Goal: Complete application form

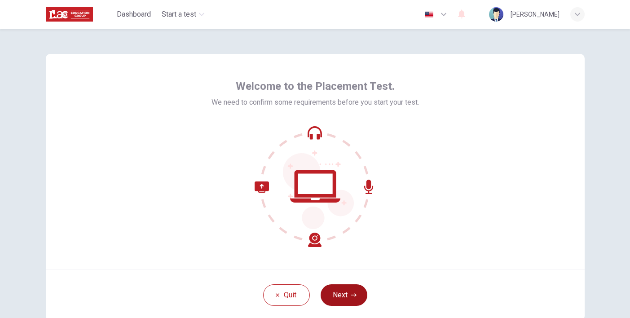
click at [343, 300] on button "Next" at bounding box center [344, 295] width 47 height 22
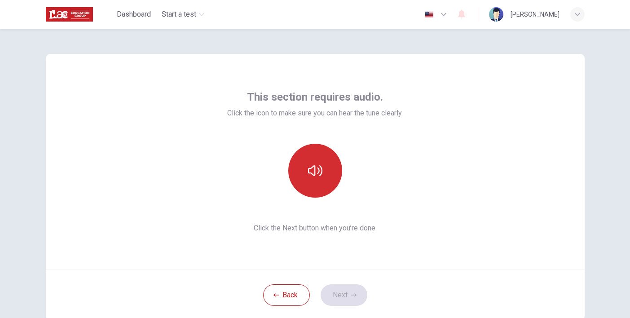
click at [314, 188] on button "button" at bounding box center [315, 171] width 54 height 54
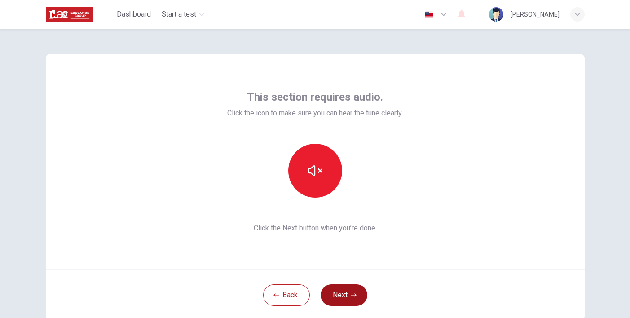
click at [349, 300] on button "Next" at bounding box center [344, 295] width 47 height 22
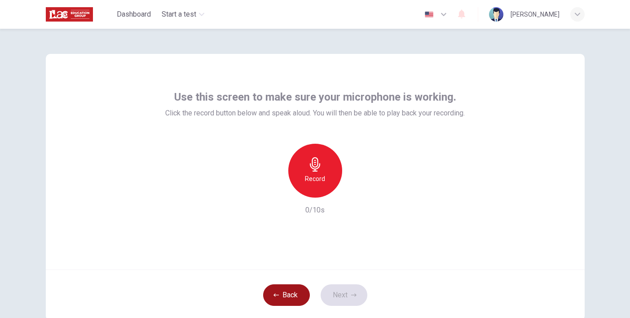
click at [300, 290] on button "Back" at bounding box center [286, 295] width 47 height 22
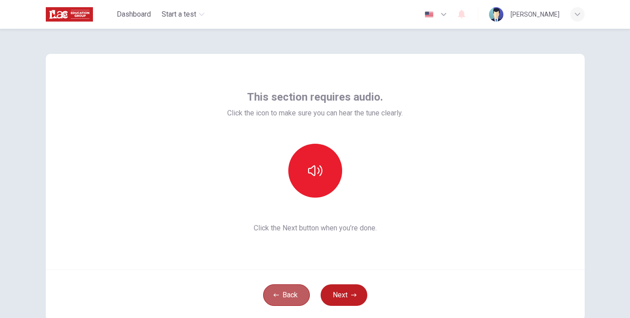
click at [300, 290] on button "Back" at bounding box center [286, 295] width 47 height 22
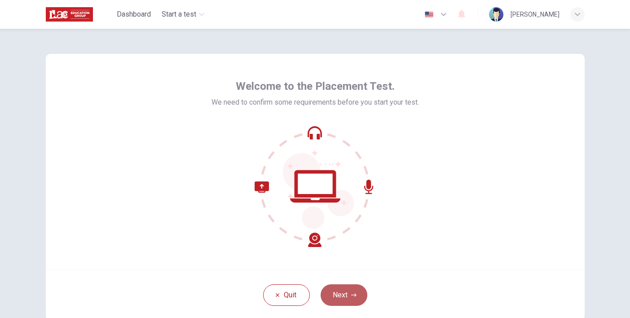
click at [349, 296] on button "Next" at bounding box center [344, 295] width 47 height 22
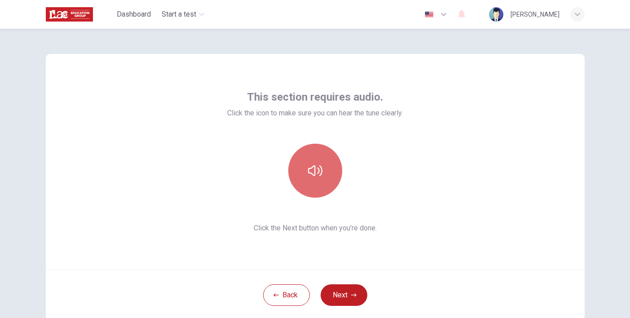
click at [329, 189] on button "button" at bounding box center [315, 171] width 54 height 54
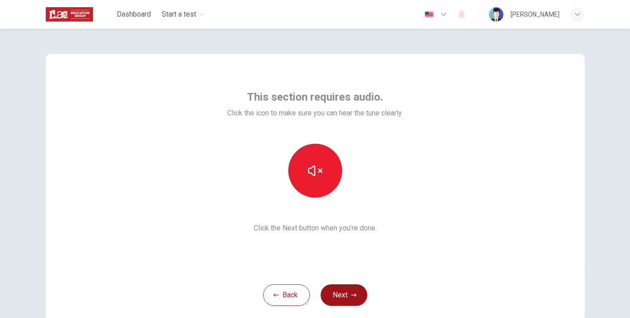
click at [344, 292] on button "Next" at bounding box center [344, 295] width 47 height 22
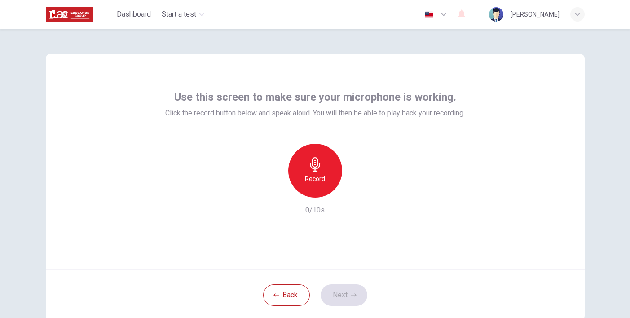
click at [325, 186] on div "Record" at bounding box center [315, 171] width 54 height 54
click at [339, 291] on button "Next" at bounding box center [344, 295] width 47 height 22
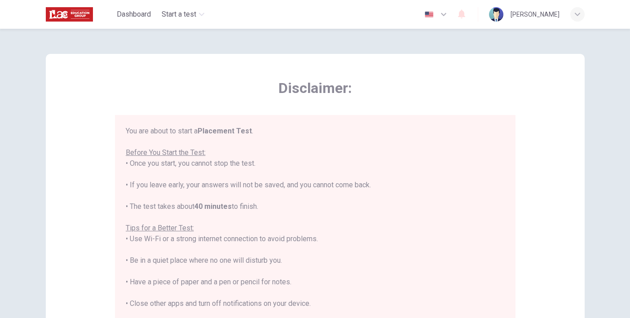
scroll to position [181, 0]
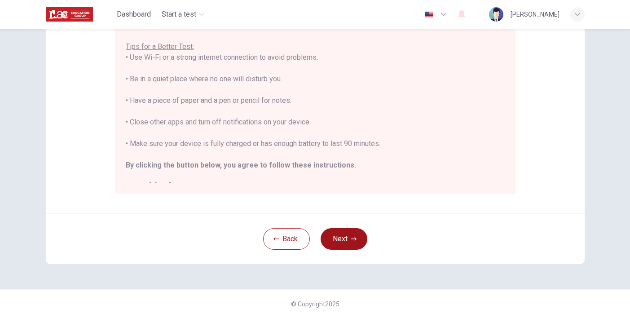
click at [346, 246] on button "Next" at bounding box center [344, 239] width 47 height 22
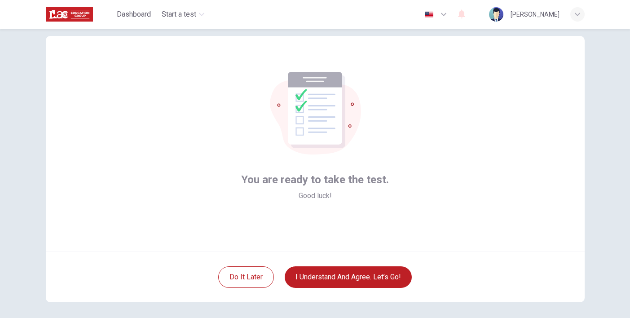
scroll to position [0, 0]
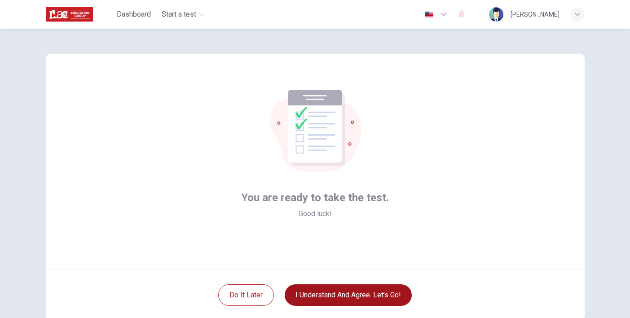
click at [327, 301] on button "I understand and agree. Let’s go!" at bounding box center [348, 295] width 127 height 22
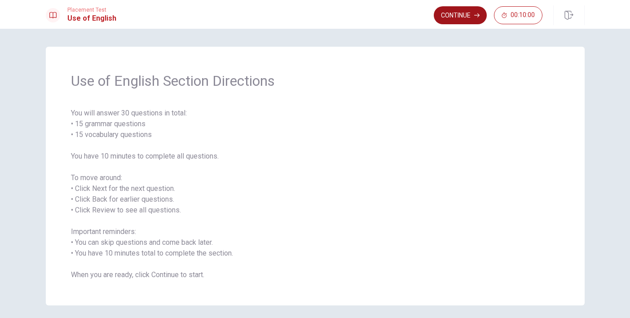
click at [447, 23] on button "Continue" at bounding box center [460, 15] width 53 height 18
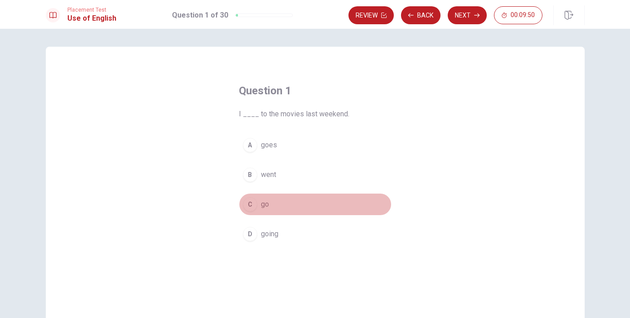
click at [263, 208] on span "go" at bounding box center [265, 204] width 8 height 11
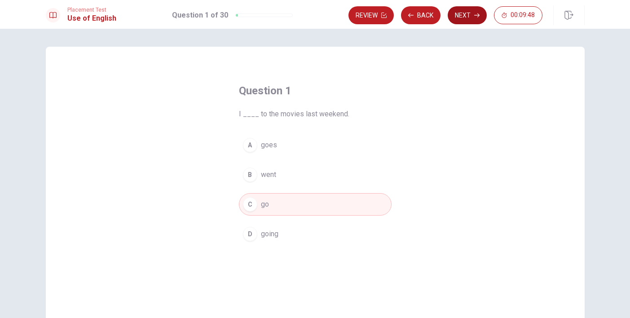
click at [465, 20] on button "Next" at bounding box center [467, 15] width 39 height 18
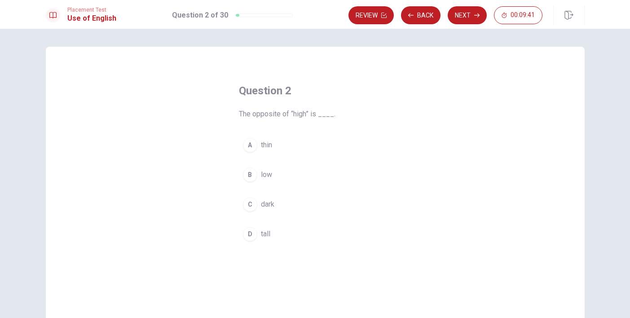
click at [258, 181] on button "B low" at bounding box center [315, 175] width 153 height 22
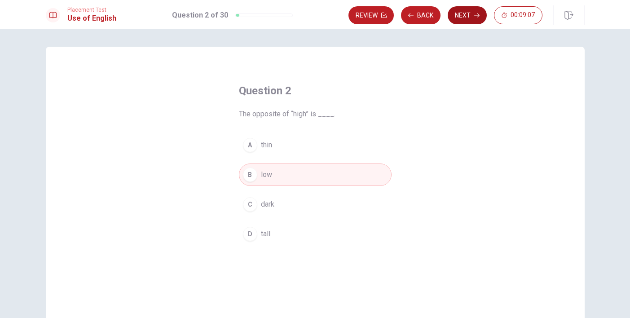
click at [460, 21] on button "Next" at bounding box center [467, 15] width 39 height 18
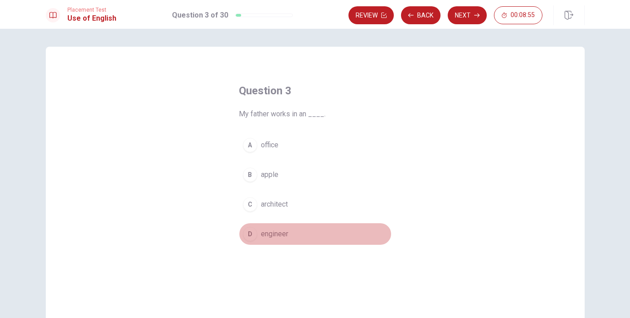
click at [263, 235] on span "engineer" at bounding box center [274, 234] width 27 height 11
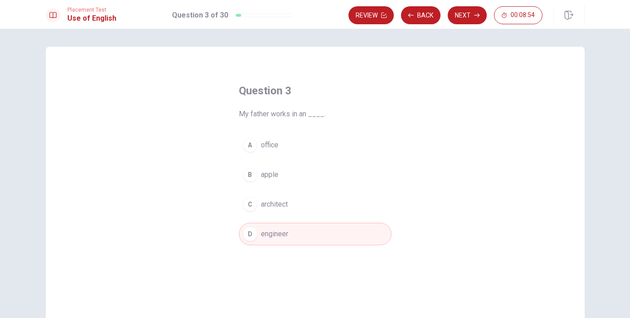
click at [279, 140] on span "office" at bounding box center [270, 145] width 18 height 11
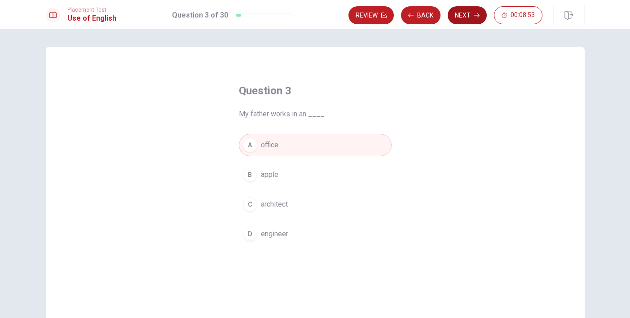
click at [473, 21] on button "Next" at bounding box center [467, 15] width 39 height 18
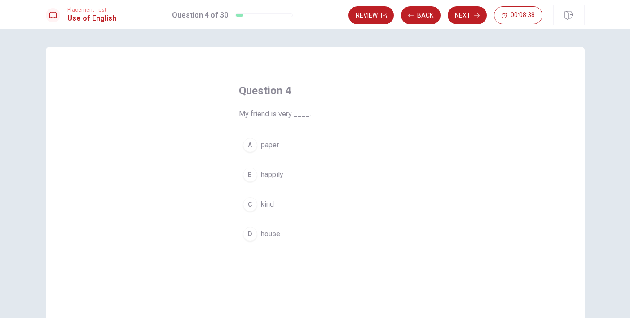
click at [284, 177] on button "B happily" at bounding box center [315, 175] width 153 height 22
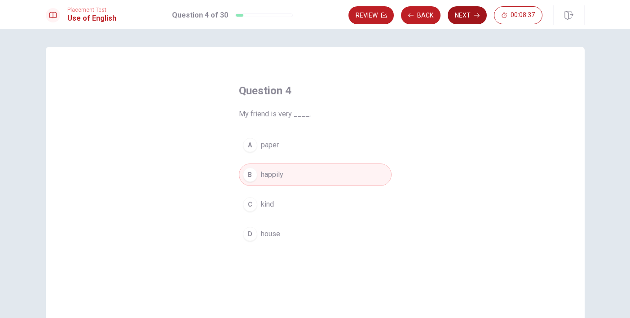
click at [467, 19] on button "Next" at bounding box center [467, 15] width 39 height 18
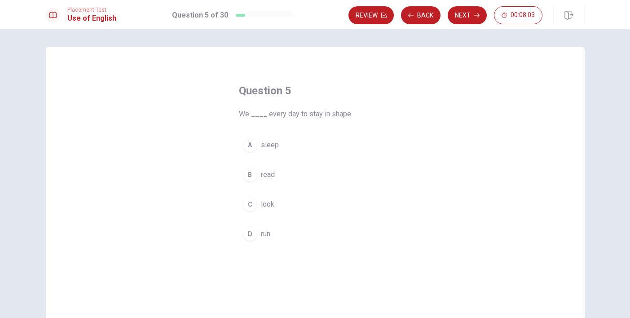
click at [265, 205] on span "look" at bounding box center [267, 204] width 13 height 11
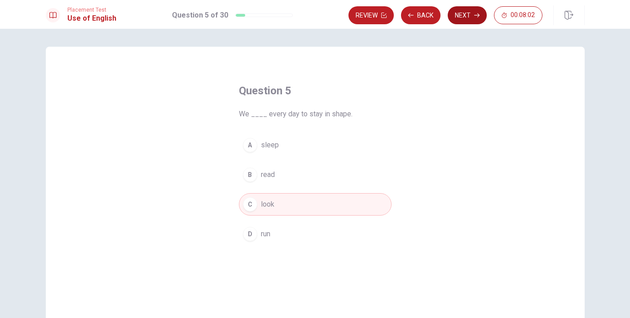
click at [454, 13] on button "Next" at bounding box center [467, 15] width 39 height 18
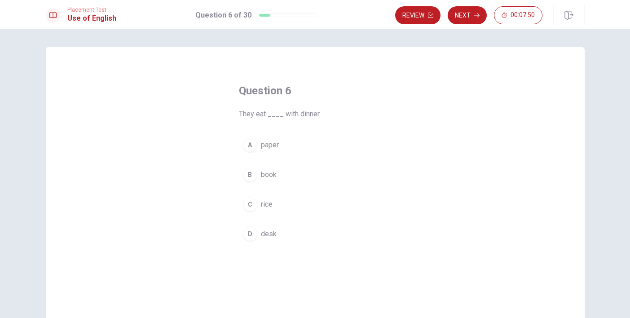
click at [266, 207] on span "rice" at bounding box center [267, 204] width 12 height 11
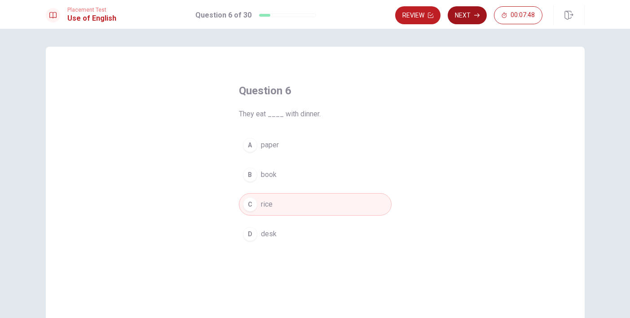
click at [467, 16] on button "Next" at bounding box center [467, 15] width 39 height 18
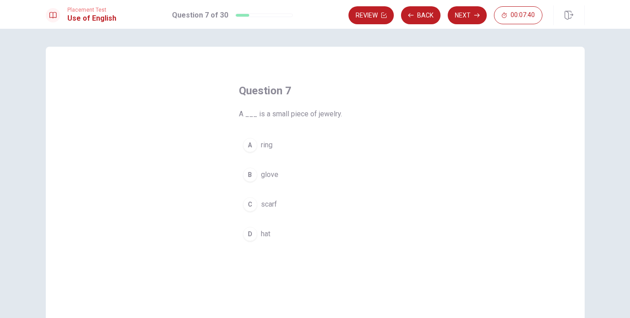
click at [266, 147] on span "ring" at bounding box center [267, 145] width 12 height 11
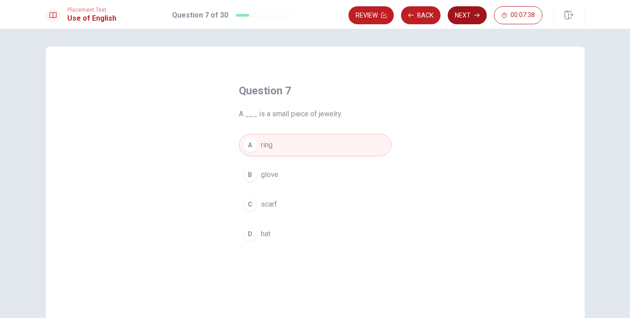
click at [468, 12] on button "Next" at bounding box center [467, 15] width 39 height 18
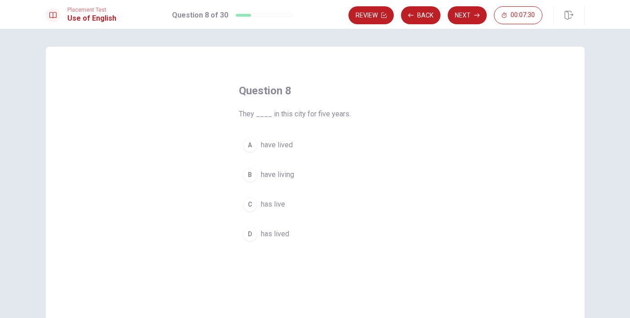
click at [287, 210] on button "C has live" at bounding box center [315, 204] width 153 height 22
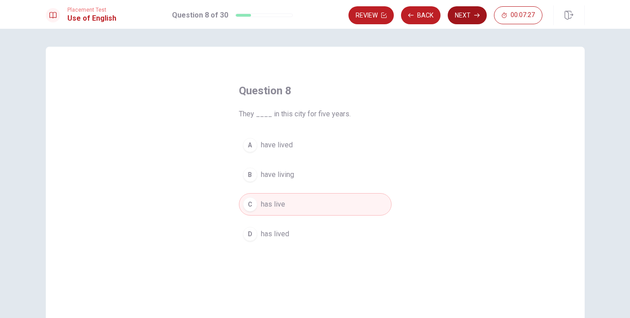
click at [460, 22] on button "Next" at bounding box center [467, 15] width 39 height 18
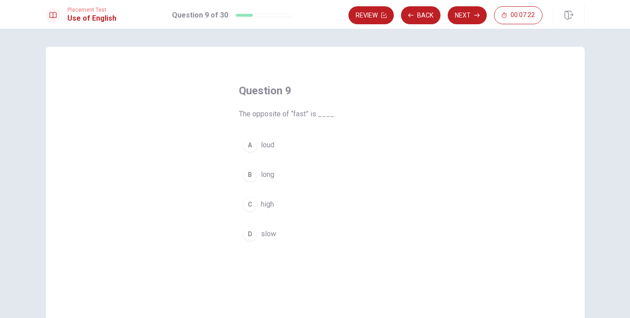
click at [256, 236] on div "D" at bounding box center [250, 234] width 14 height 14
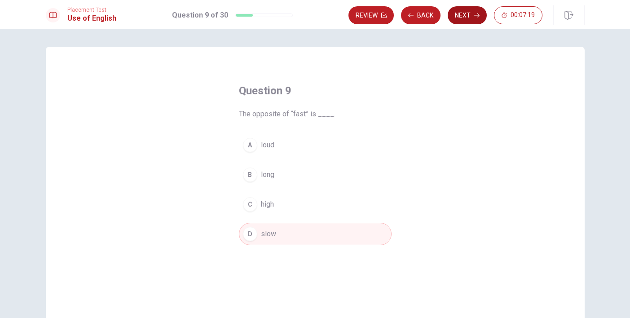
click at [471, 16] on button "Next" at bounding box center [467, 15] width 39 height 18
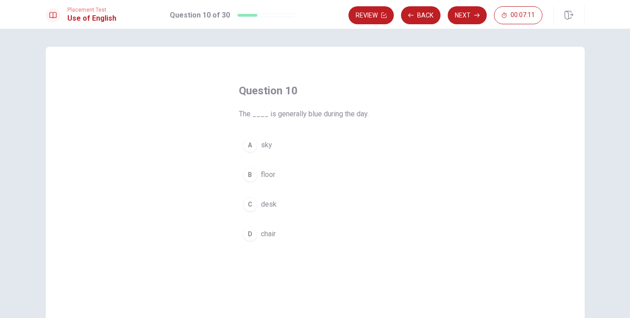
click at [277, 145] on button "A sky" at bounding box center [315, 145] width 153 height 22
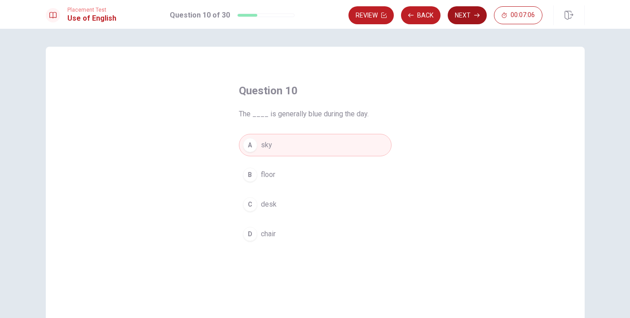
click at [477, 21] on button "Next" at bounding box center [467, 15] width 39 height 18
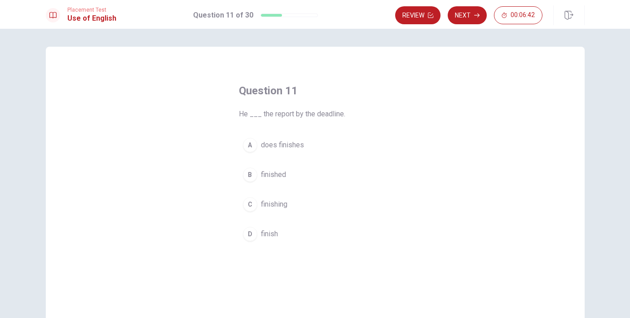
click at [272, 235] on span "finish" at bounding box center [269, 234] width 17 height 11
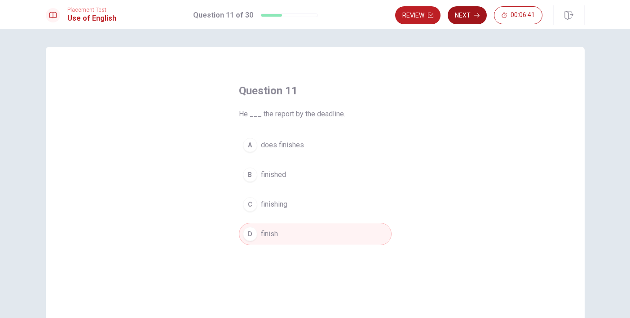
click at [480, 22] on button "Next" at bounding box center [467, 15] width 39 height 18
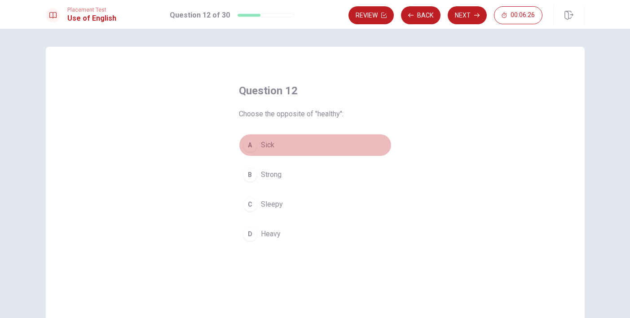
click at [272, 140] on span "Sick" at bounding box center [267, 145] width 13 height 11
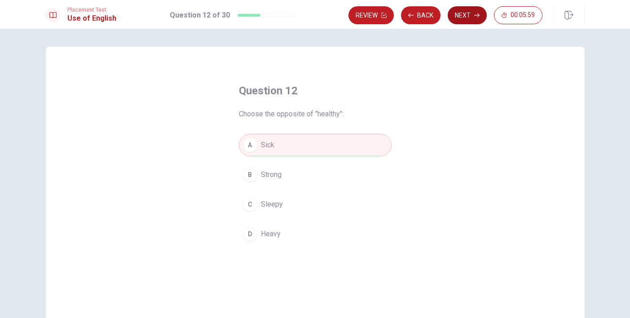
click at [473, 17] on button "Next" at bounding box center [467, 15] width 39 height 18
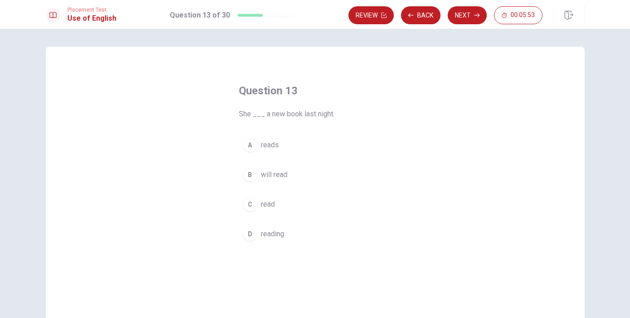
click at [280, 171] on span "will read" at bounding box center [274, 174] width 27 height 11
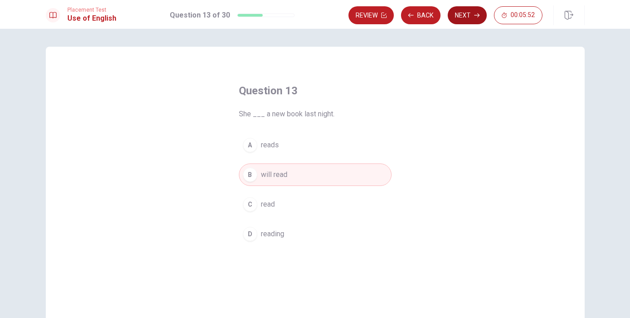
click at [455, 14] on button "Next" at bounding box center [467, 15] width 39 height 18
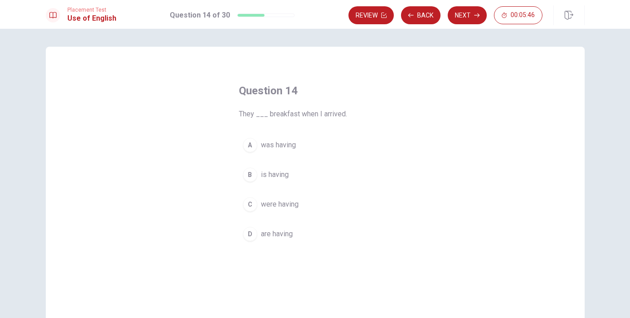
click at [270, 240] on button "D are having" at bounding box center [315, 234] width 153 height 22
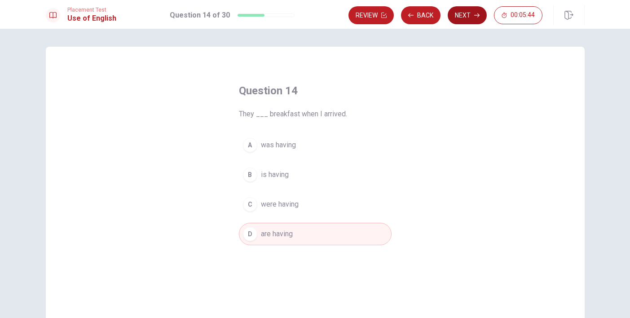
click at [462, 17] on button "Next" at bounding box center [467, 15] width 39 height 18
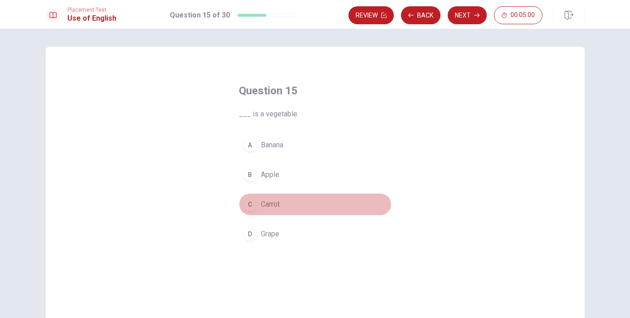
click at [275, 207] on span "Carrot" at bounding box center [270, 204] width 19 height 11
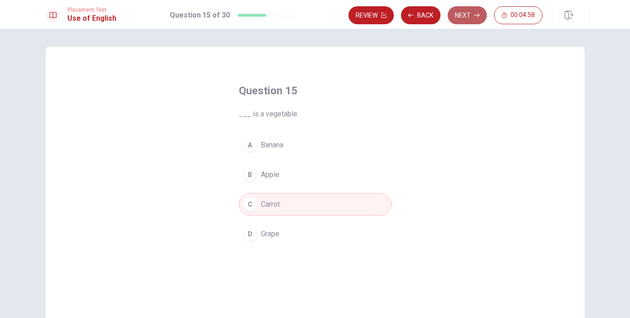
click at [462, 22] on button "Next" at bounding box center [467, 15] width 39 height 18
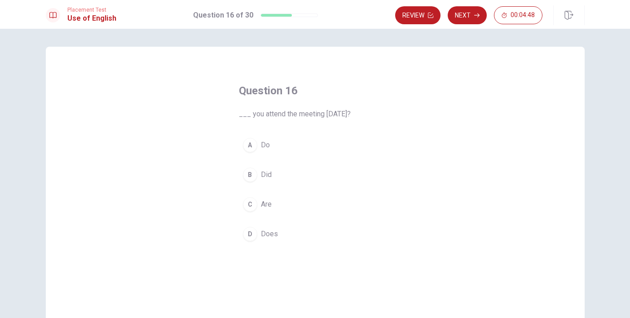
click at [270, 144] on span "Do" at bounding box center [265, 145] width 9 height 11
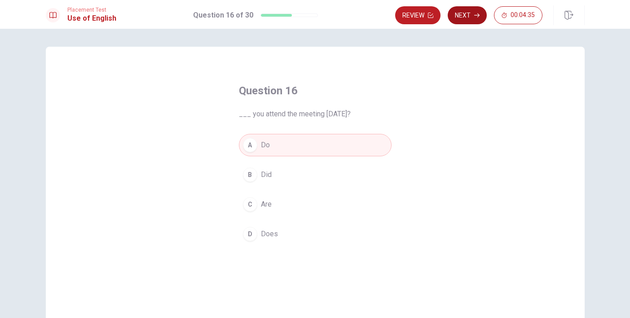
click at [467, 21] on button "Next" at bounding box center [467, 15] width 39 height 18
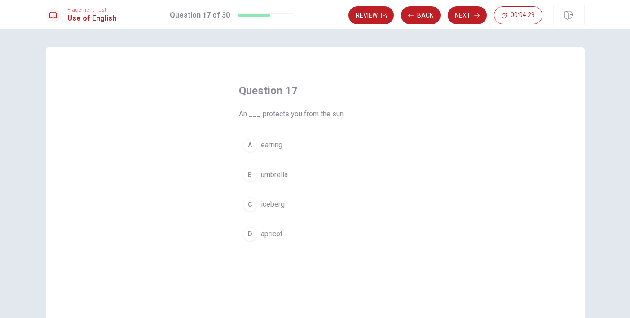
click at [275, 150] on span "earring" at bounding box center [272, 145] width 22 height 11
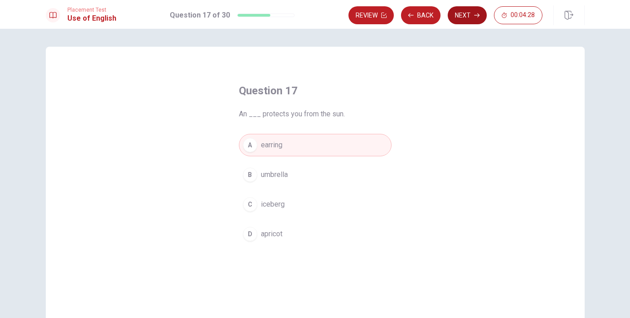
click at [455, 20] on button "Next" at bounding box center [467, 15] width 39 height 18
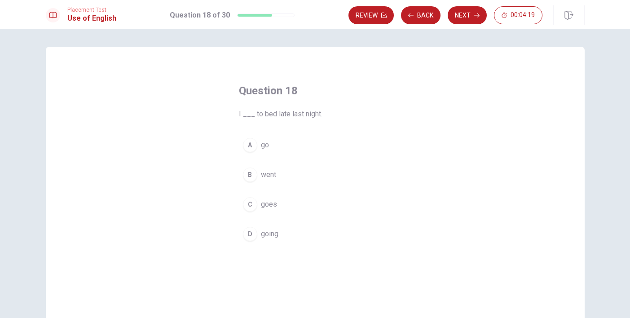
click at [265, 141] on span "go" at bounding box center [265, 145] width 8 height 11
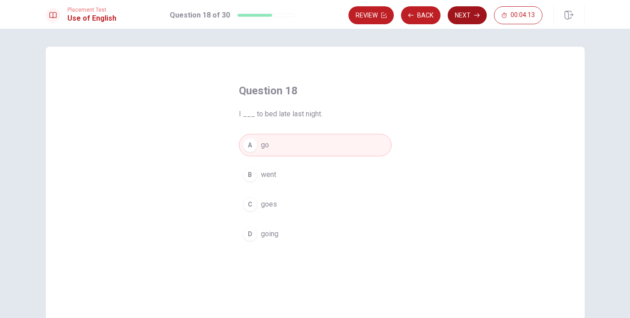
click at [462, 20] on button "Next" at bounding box center [467, 15] width 39 height 18
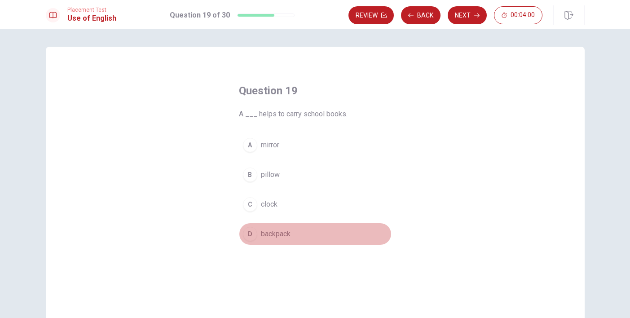
click at [254, 236] on div "D" at bounding box center [250, 234] width 14 height 14
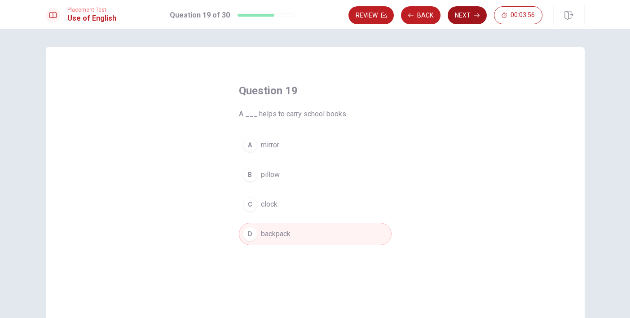
click at [462, 18] on button "Next" at bounding box center [467, 15] width 39 height 18
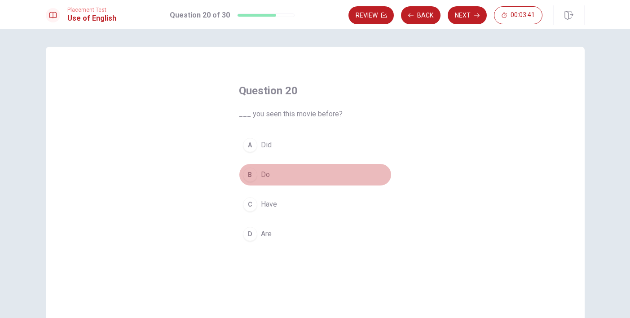
click at [266, 180] on span "Do" at bounding box center [265, 174] width 9 height 11
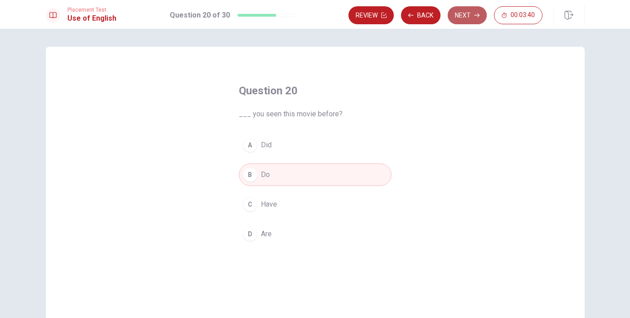
click at [459, 22] on button "Next" at bounding box center [467, 15] width 39 height 18
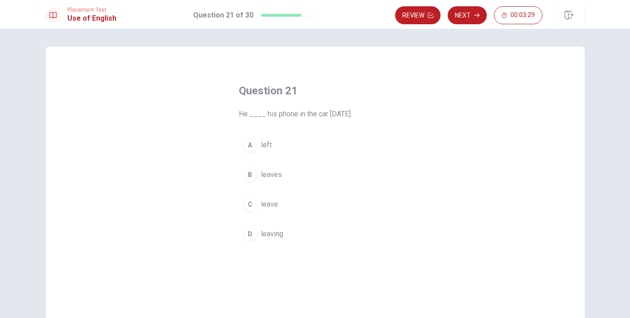
click at [271, 209] on span "leave" at bounding box center [269, 204] width 17 height 11
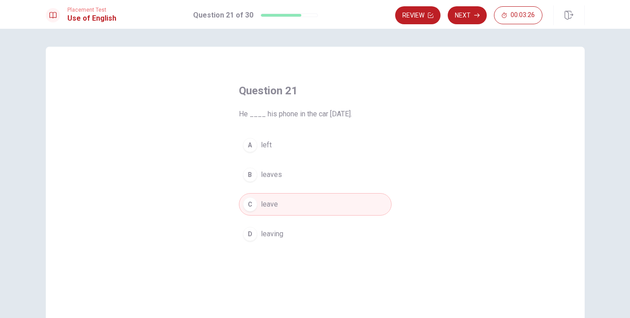
click at [318, 236] on button "D leaving" at bounding box center [315, 234] width 153 height 22
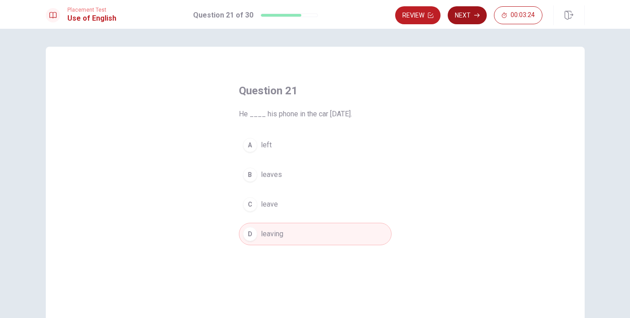
click at [471, 22] on button "Next" at bounding box center [467, 15] width 39 height 18
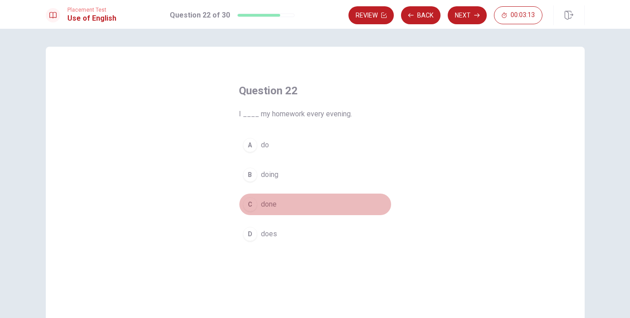
click at [271, 207] on span "done" at bounding box center [269, 204] width 16 height 11
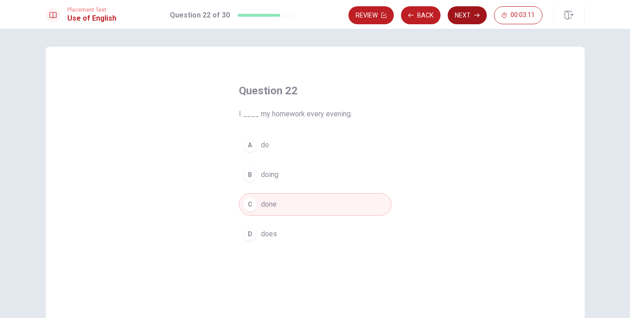
click at [473, 19] on button "Next" at bounding box center [467, 15] width 39 height 18
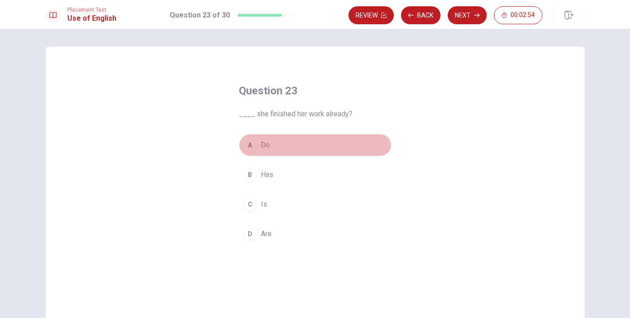
click at [268, 153] on button "A Do" at bounding box center [315, 145] width 153 height 22
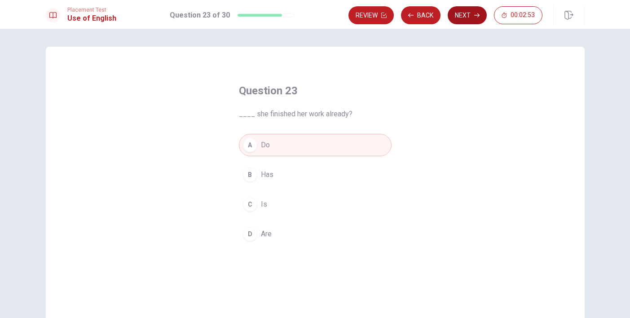
click at [459, 19] on button "Next" at bounding box center [467, 15] width 39 height 18
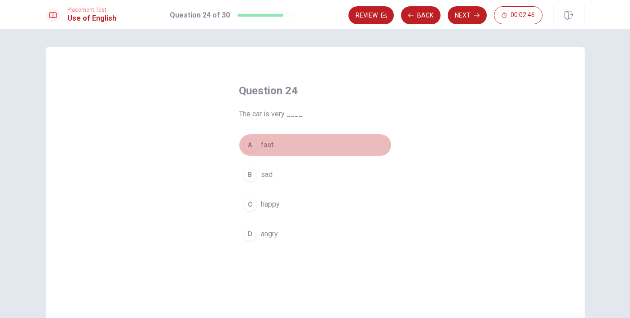
click at [270, 148] on span "fast" at bounding box center [267, 145] width 13 height 11
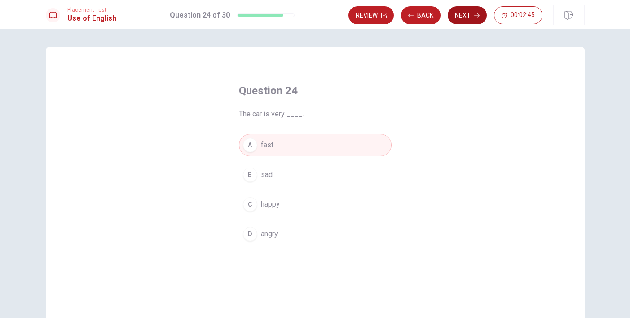
click at [470, 18] on button "Next" at bounding box center [467, 15] width 39 height 18
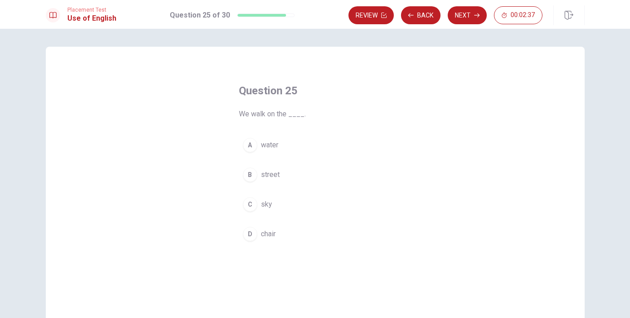
click at [282, 175] on button "B street" at bounding box center [315, 175] width 153 height 22
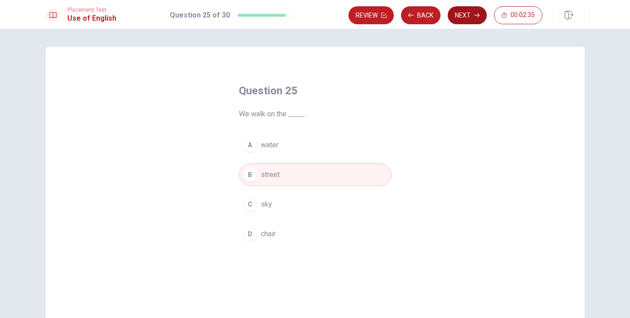
click at [485, 13] on button "Next" at bounding box center [467, 15] width 39 height 18
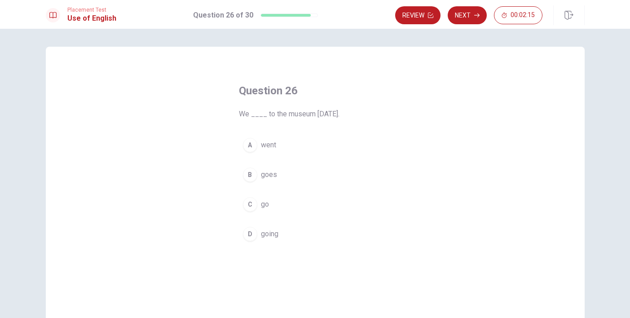
click at [262, 232] on span "going" at bounding box center [270, 234] width 18 height 11
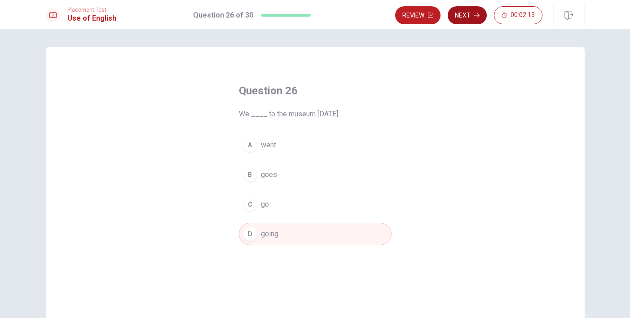
click at [473, 20] on button "Next" at bounding box center [467, 15] width 39 height 18
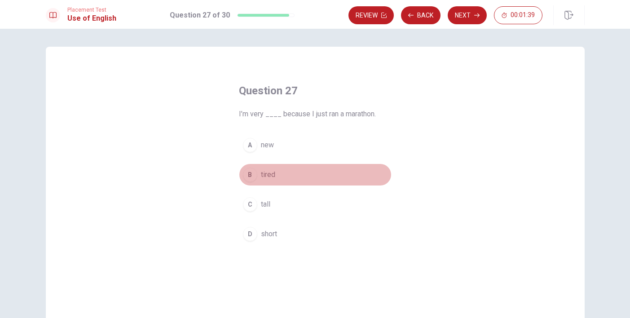
click at [257, 178] on button "B tired" at bounding box center [315, 175] width 153 height 22
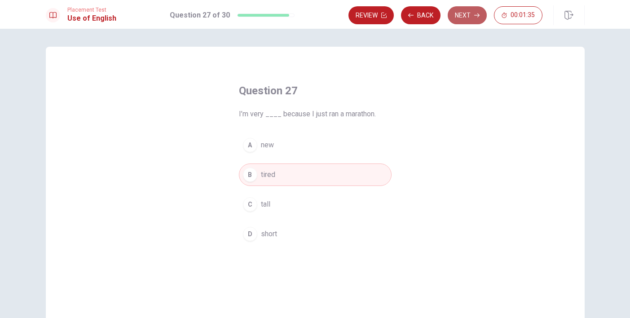
click at [469, 22] on button "Next" at bounding box center [467, 15] width 39 height 18
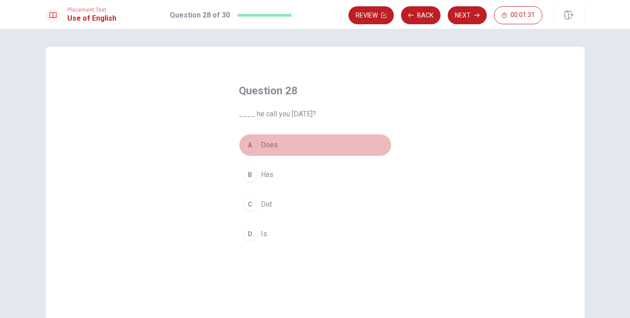
click at [269, 145] on span "Does" at bounding box center [269, 145] width 17 height 11
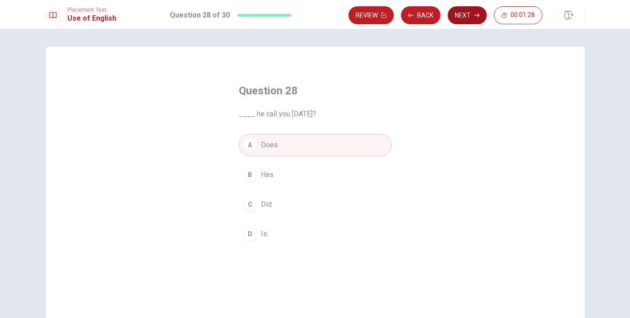
click at [468, 21] on button "Next" at bounding box center [467, 15] width 39 height 18
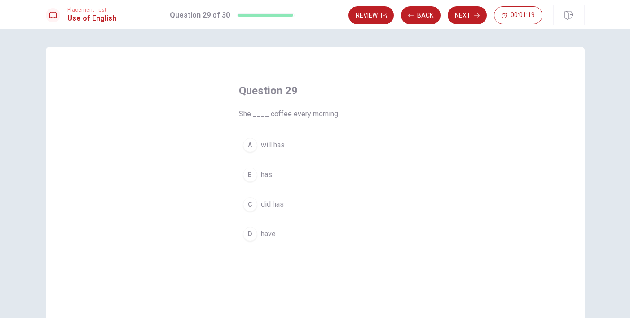
click at [268, 178] on span "has" at bounding box center [266, 174] width 11 height 11
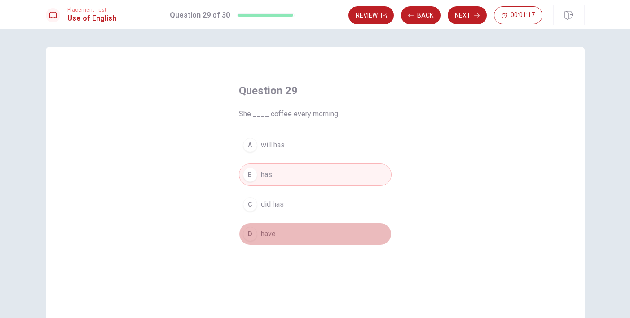
click at [264, 239] on button "D have" at bounding box center [315, 234] width 153 height 22
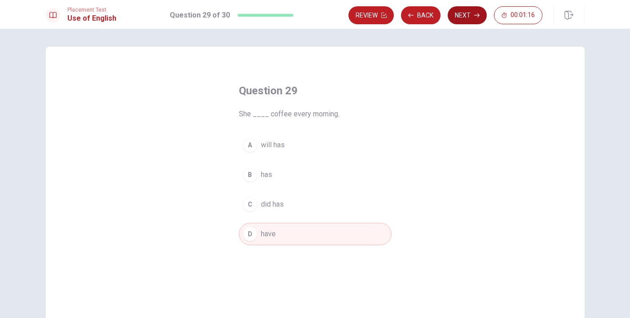
click at [471, 16] on button "Next" at bounding box center [467, 15] width 39 height 18
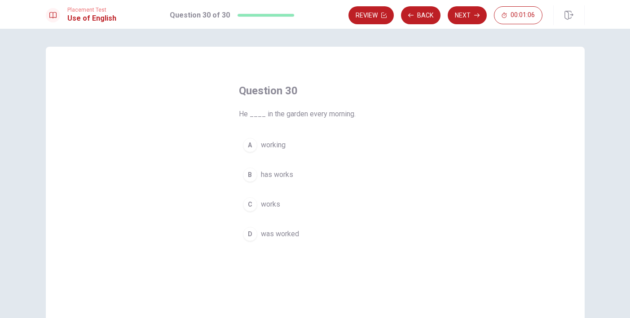
click at [277, 146] on span "working" at bounding box center [273, 145] width 25 height 11
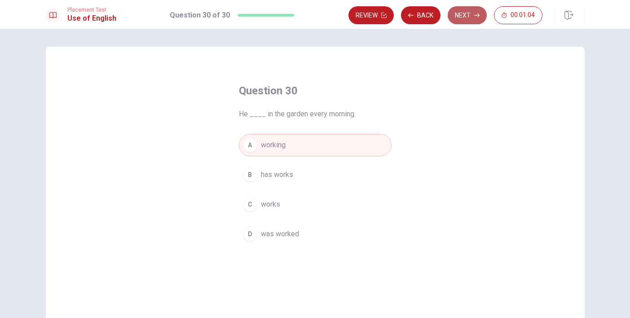
click at [473, 12] on button "Next" at bounding box center [467, 15] width 39 height 18
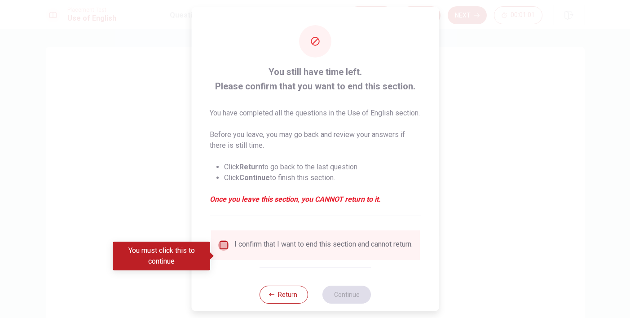
click at [220, 251] on input "You must click this to continue" at bounding box center [223, 245] width 11 height 11
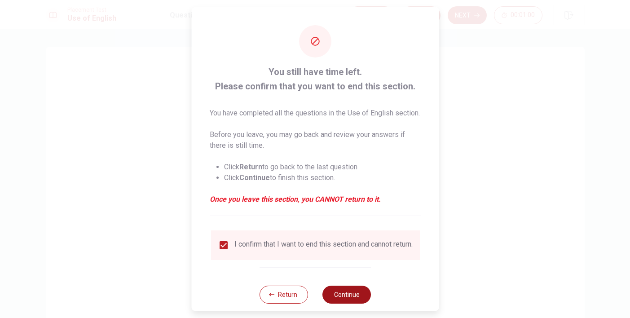
click at [333, 304] on button "Continue" at bounding box center [347, 295] width 49 height 18
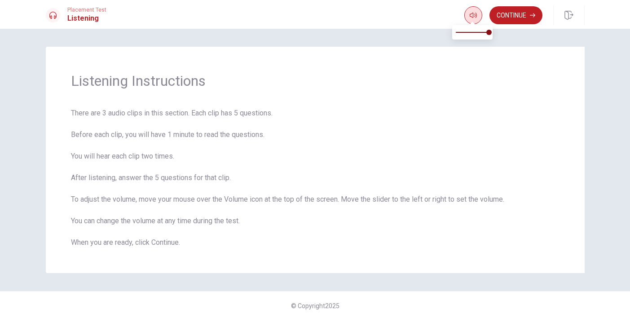
click at [480, 18] on button "button" at bounding box center [473, 15] width 18 height 18
click at [507, 19] on button "Continue" at bounding box center [516, 15] width 53 height 18
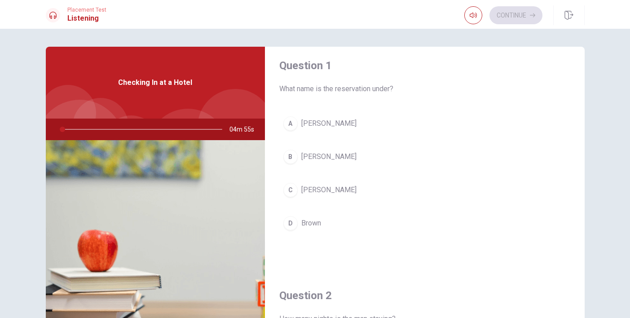
scroll to position [2, 0]
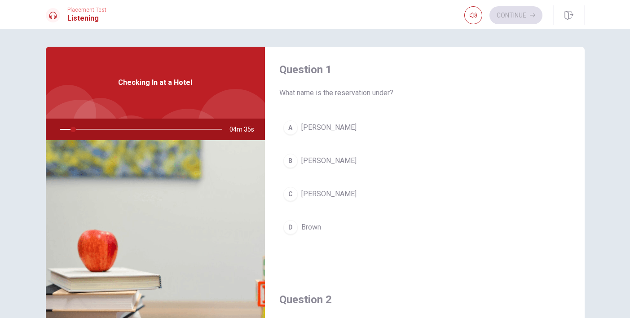
click at [153, 81] on span "Checking In at a Hotel" at bounding box center [155, 82] width 74 height 11
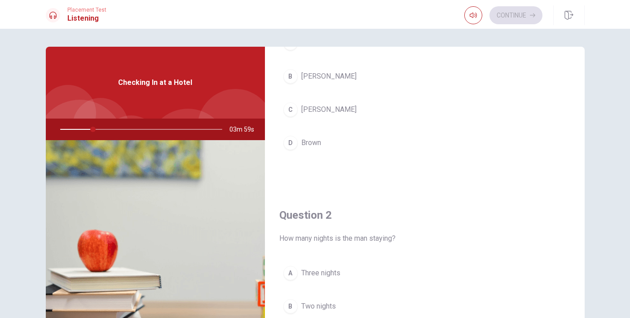
scroll to position [0, 0]
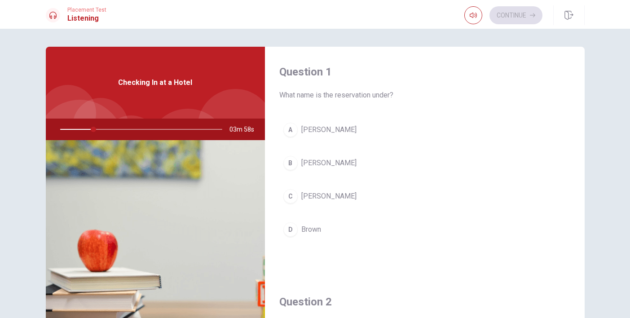
click at [213, 210] on img at bounding box center [155, 249] width 219 height 219
click at [154, 81] on span "Checking In at a Hotel" at bounding box center [155, 82] width 74 height 11
drag, startPoint x: 99, startPoint y: 130, endPoint x: 58, endPoint y: 130, distance: 40.9
click at [58, 130] on div at bounding box center [139, 130] width 180 height 22
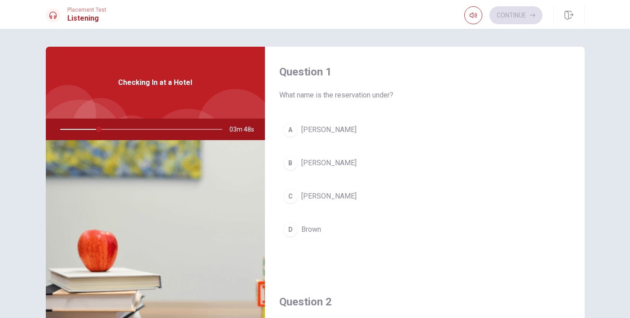
drag, startPoint x: 99, startPoint y: 133, endPoint x: 139, endPoint y: 132, distance: 40.0
click at [138, 132] on div at bounding box center [139, 130] width 180 height 22
click at [470, 13] on icon "button" at bounding box center [473, 15] width 7 height 5
click at [287, 194] on div "C" at bounding box center [290, 196] width 14 height 14
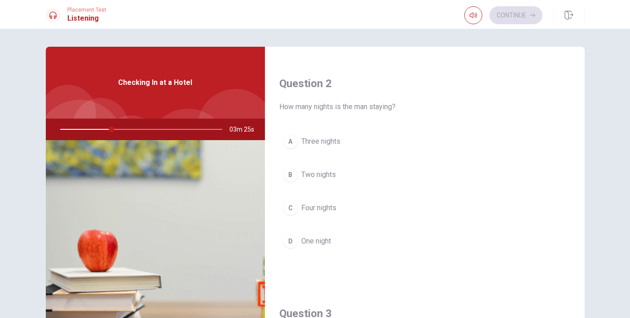
scroll to position [221, 0]
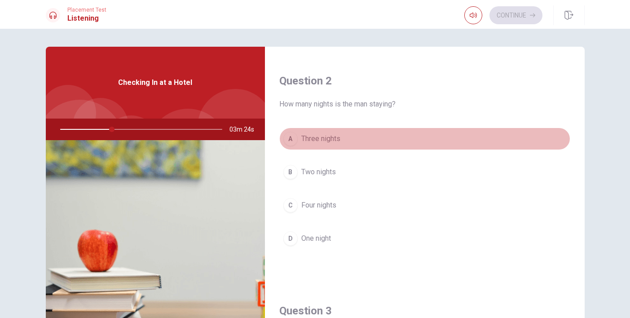
click at [297, 136] on div "A" at bounding box center [290, 139] width 14 height 14
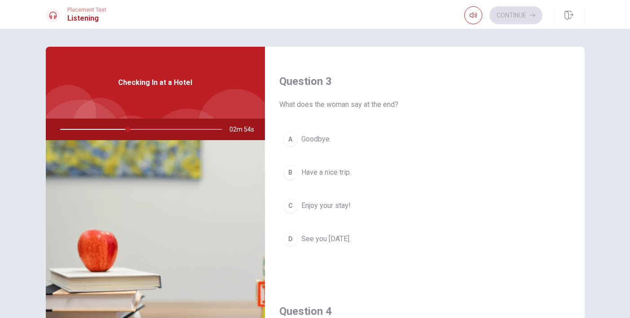
scroll to position [448, 0]
drag, startPoint x: 134, startPoint y: 128, endPoint x: 186, endPoint y: 128, distance: 51.7
click at [185, 128] on div at bounding box center [139, 130] width 180 height 22
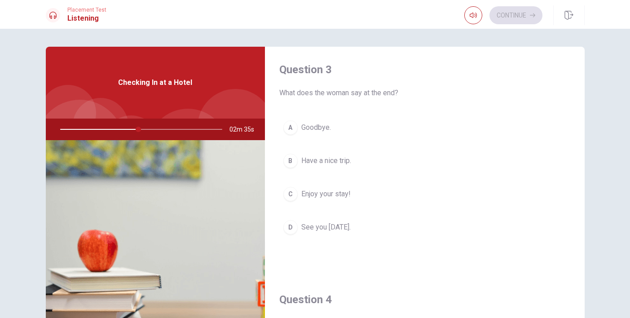
scroll to position [460, 0]
click at [473, 16] on icon "button" at bounding box center [473, 15] width 7 height 7
click at [472, 19] on button "button" at bounding box center [473, 15] width 18 height 18
drag, startPoint x: 143, startPoint y: 130, endPoint x: 159, endPoint y: 128, distance: 16.2
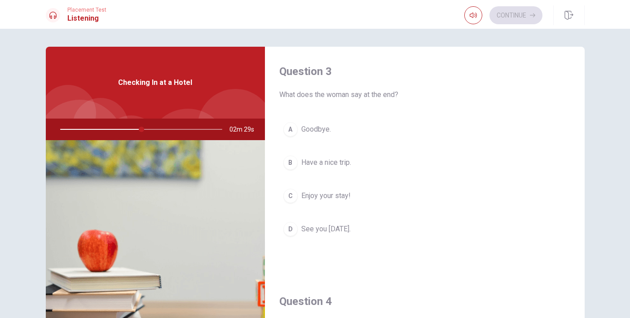
click at [159, 128] on div at bounding box center [139, 130] width 180 height 22
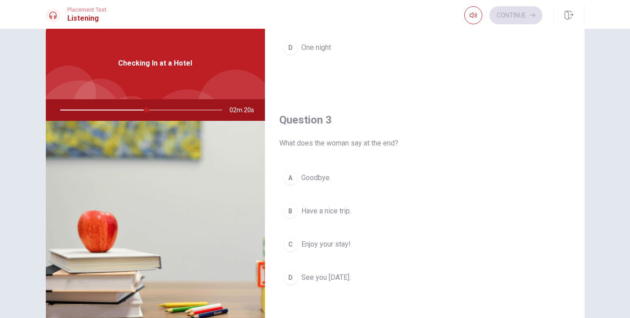
scroll to position [0, 0]
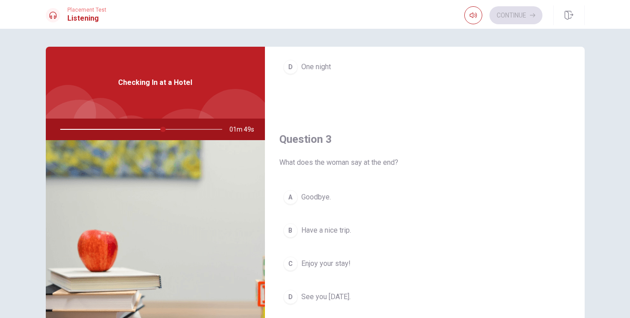
click at [143, 84] on span "Checking In at a Hotel" at bounding box center [155, 82] width 74 height 11
click at [381, 169] on div "Question 3 What does the woman say at the end? A Goodbye. B Have a nice trip. C…" at bounding box center [425, 229] width 320 height 230
click at [470, 14] on icon "button" at bounding box center [473, 15] width 7 height 5
drag, startPoint x: 168, startPoint y: 117, endPoint x: 245, endPoint y: 145, distance: 81.7
click at [235, 140] on div "Checking In at a Hotel 01m 44s" at bounding box center [155, 203] width 219 height 312
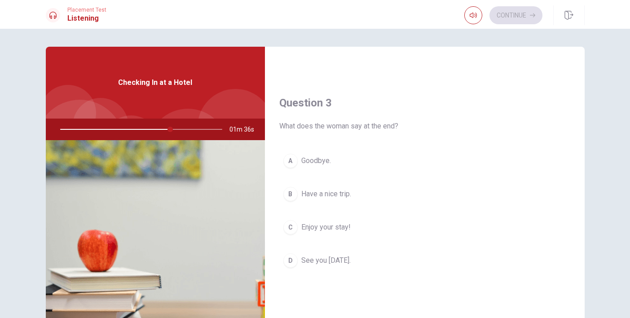
scroll to position [433, 0]
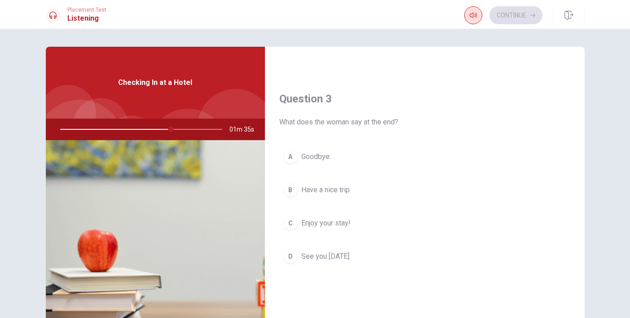
click at [472, 12] on icon "button" at bounding box center [473, 15] width 7 height 7
type input "69"
type input "0.5"
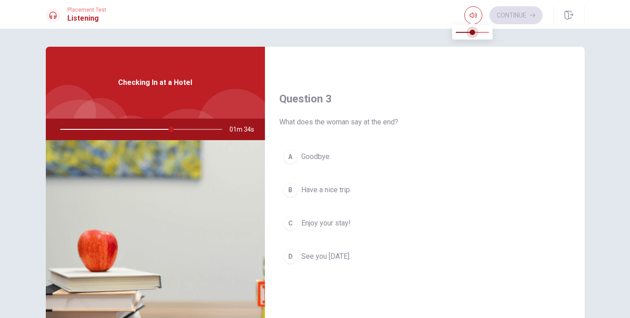
type input "69"
type input "0.6"
type input "69"
type input "0.8"
type input "69"
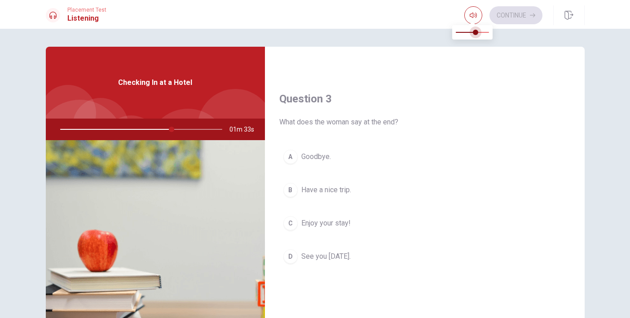
type input "0.9"
type input "69"
type input "1"
drag, startPoint x: 473, startPoint y: 29, endPoint x: 515, endPoint y: 41, distance: 43.5
click at [515, 41] on body "This site uses cookies, as explained in our Privacy Policy . If you agree to th…" at bounding box center [315, 159] width 630 height 318
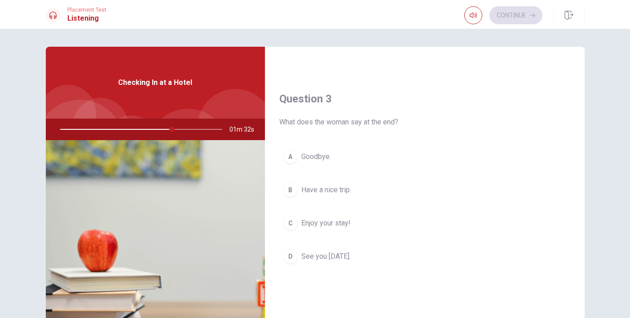
click at [177, 130] on div at bounding box center [139, 130] width 180 height 22
drag, startPoint x: 177, startPoint y: 130, endPoint x: 202, endPoint y: 140, distance: 26.6
click at [201, 139] on div at bounding box center [139, 130] width 180 height 22
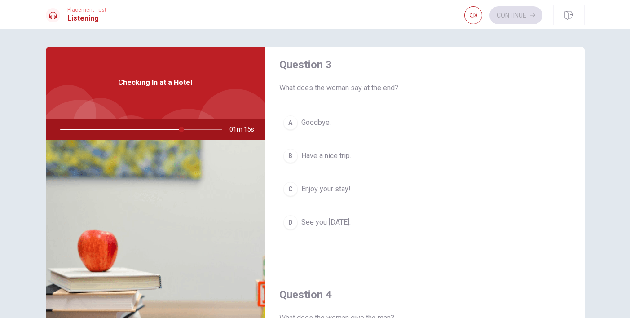
scroll to position [468, 0]
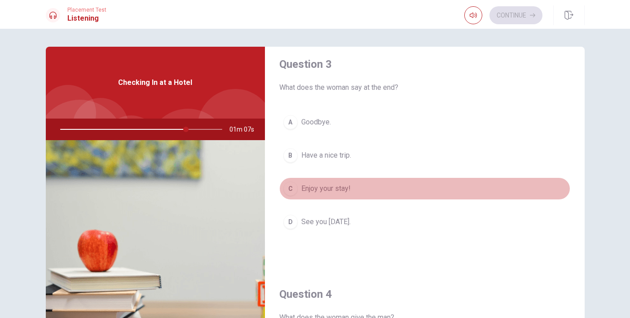
click at [287, 194] on div "C" at bounding box center [290, 188] width 14 height 14
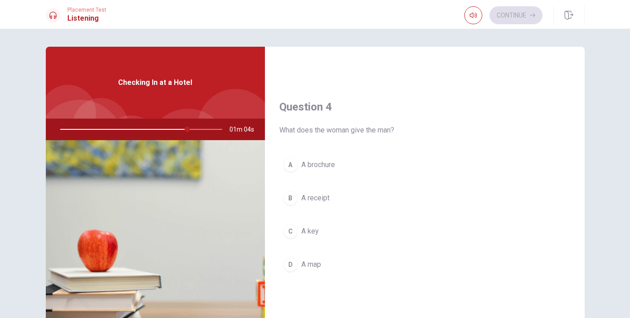
scroll to position [658, 0]
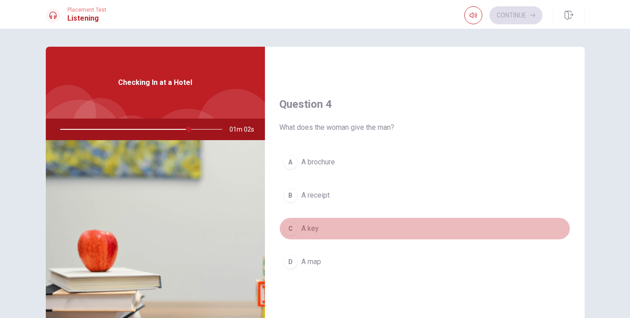
click at [293, 229] on div "C" at bounding box center [290, 228] width 14 height 14
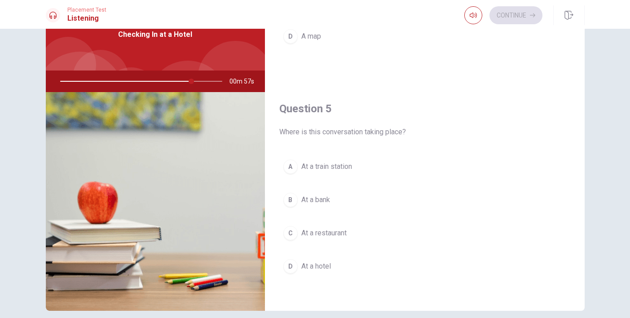
scroll to position [838, 0]
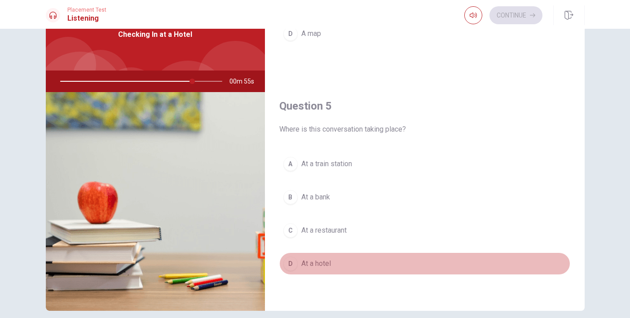
click at [296, 263] on div "D" at bounding box center [290, 263] width 14 height 14
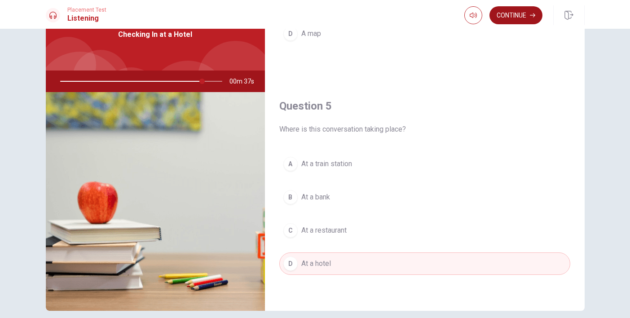
click at [513, 20] on button "Continue" at bounding box center [516, 15] width 53 height 18
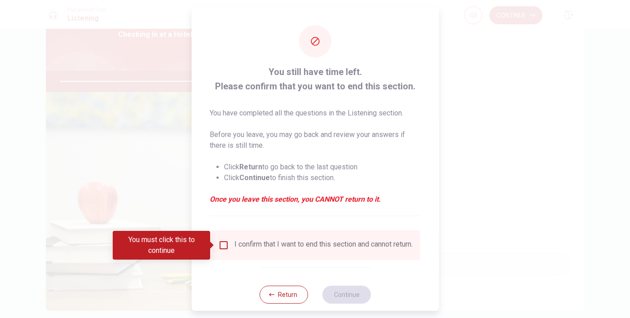
click at [223, 243] on input "You must click this to continue" at bounding box center [223, 245] width 11 height 11
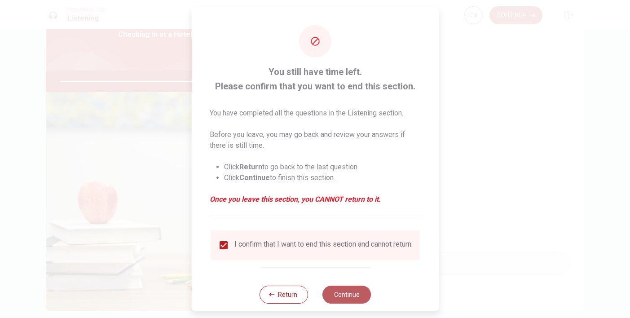
click at [328, 296] on button "Continue" at bounding box center [347, 295] width 49 height 18
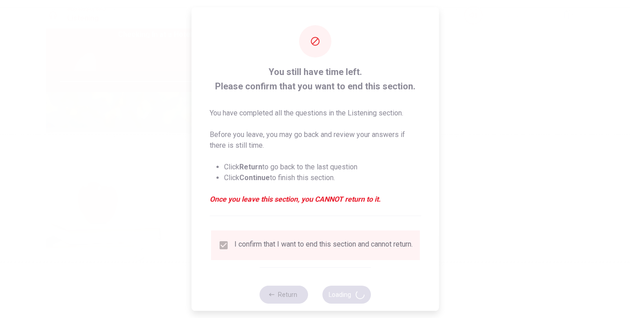
type input "89"
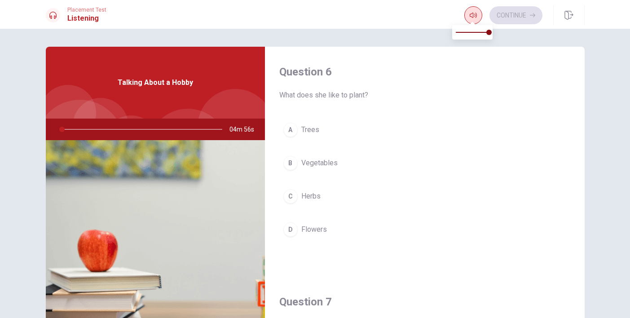
click at [473, 14] on icon "button" at bounding box center [473, 15] width 7 height 7
drag, startPoint x: 219, startPoint y: 172, endPoint x: 266, endPoint y: 151, distance: 51.9
click at [219, 172] on img at bounding box center [155, 249] width 219 height 219
click at [274, 147] on div "Question 6 What does she like to plant? A Trees B Vegetables C Herbs D Flowers" at bounding box center [425, 162] width 320 height 230
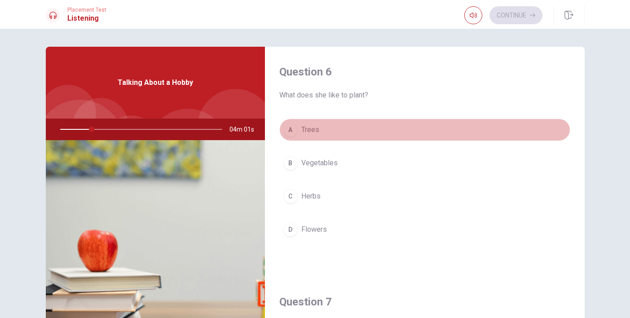
click at [292, 135] on div "A" at bounding box center [290, 130] width 14 height 14
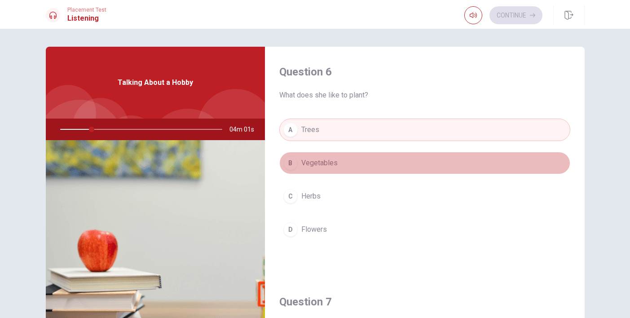
click at [292, 167] on div "B" at bounding box center [290, 163] width 14 height 14
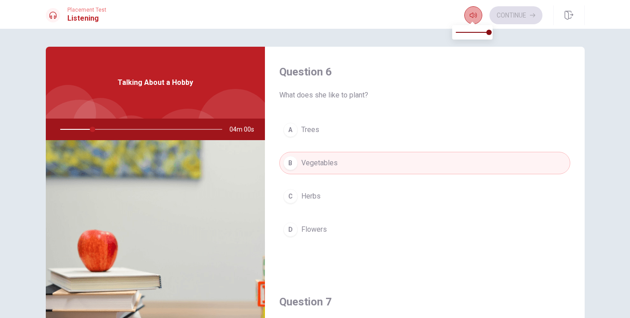
click at [473, 12] on icon "button" at bounding box center [473, 15] width 7 height 7
click at [472, 13] on icon "button" at bounding box center [473, 15] width 7 height 5
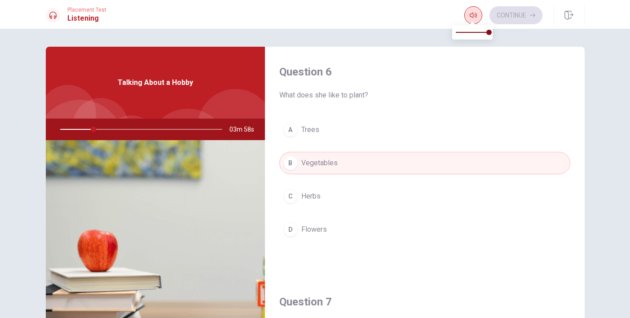
click at [472, 13] on icon "button" at bounding box center [473, 15] width 7 height 5
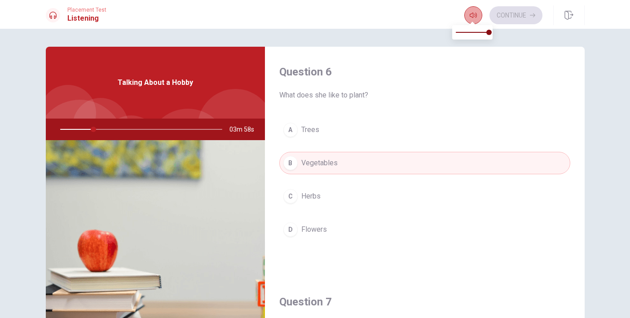
click at [472, 13] on icon "button" at bounding box center [473, 15] width 7 height 5
click at [107, 131] on div at bounding box center [139, 130] width 180 height 22
drag, startPoint x: 107, startPoint y: 131, endPoint x: 174, endPoint y: 115, distance: 68.9
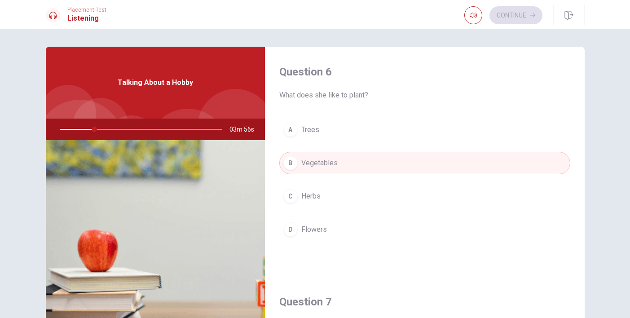
click at [171, 114] on div "Talking About a Hobby 03m 56s" at bounding box center [155, 203] width 219 height 312
click at [176, 122] on div at bounding box center [139, 130] width 180 height 22
click at [176, 120] on div at bounding box center [139, 130] width 180 height 22
click at [117, 119] on div at bounding box center [139, 130] width 180 height 22
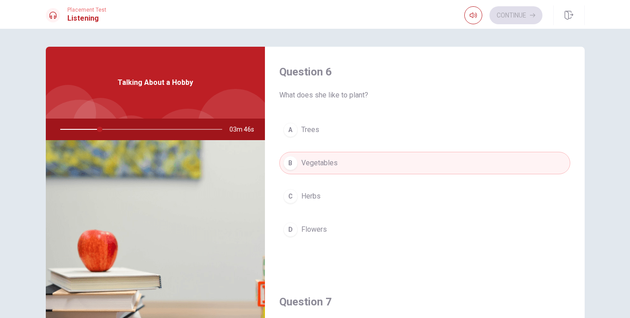
click at [346, 138] on button "A Trees" at bounding box center [424, 130] width 291 height 22
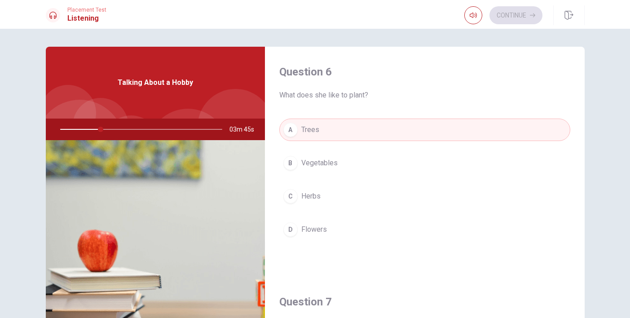
click at [333, 156] on button "B Vegetables" at bounding box center [424, 163] width 291 height 22
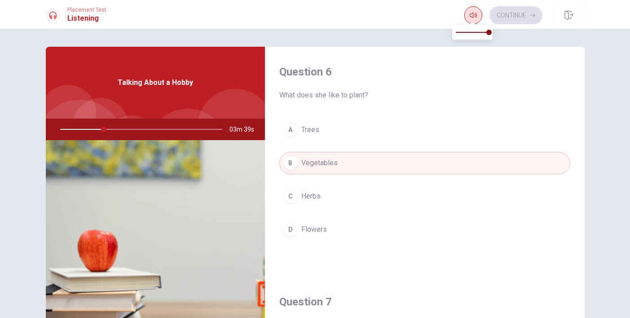
click at [475, 18] on icon "button" at bounding box center [473, 15] width 7 height 5
click at [317, 230] on span "Flowers" at bounding box center [314, 229] width 26 height 11
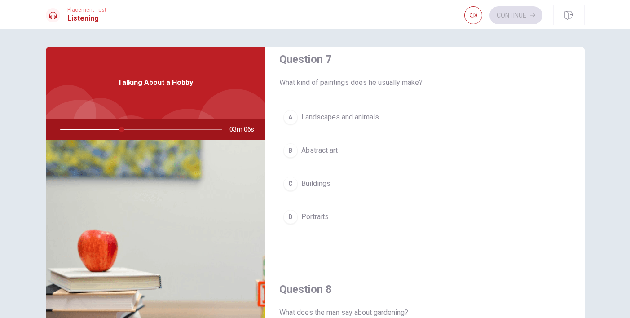
scroll to position [241, 0]
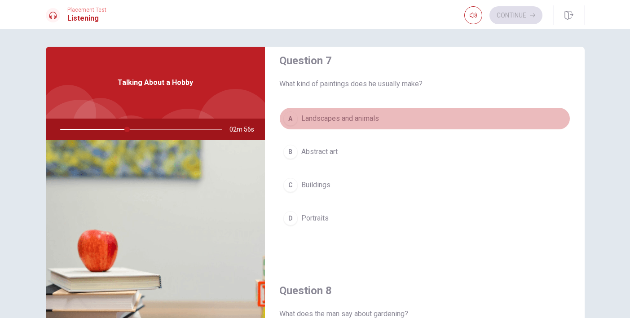
click at [355, 125] on button "A Landscapes and animals" at bounding box center [424, 118] width 291 height 22
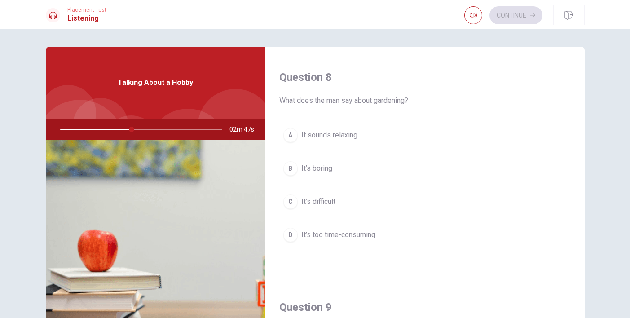
scroll to position [456, 0]
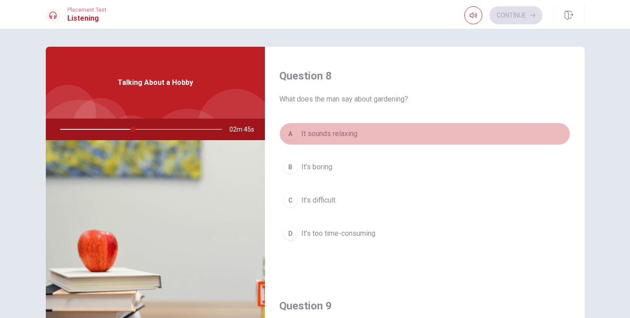
click at [352, 137] on span "It sounds relaxing" at bounding box center [329, 133] width 56 height 11
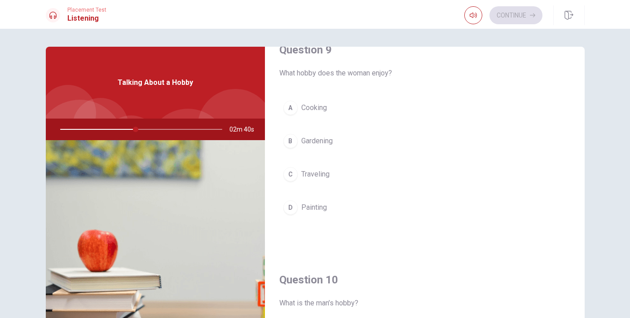
scroll to position [709, 0]
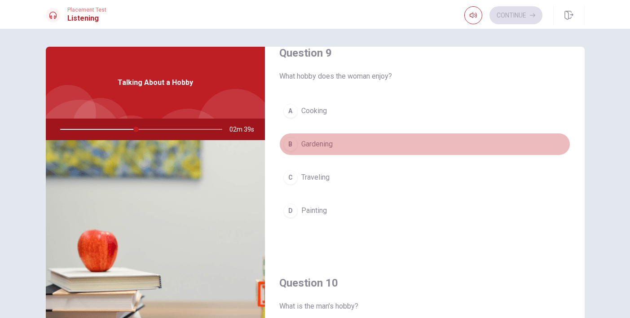
click at [332, 151] on button "B Gardening" at bounding box center [424, 144] width 291 height 22
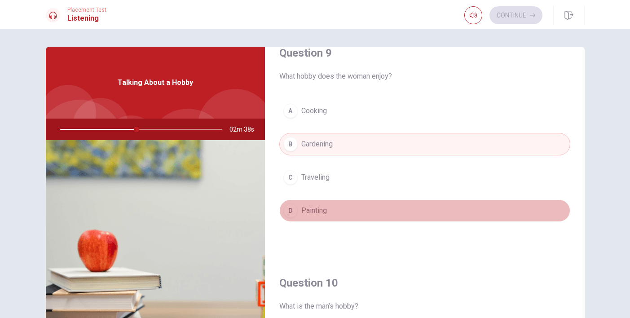
click at [326, 218] on button "D Painting" at bounding box center [424, 210] width 291 height 22
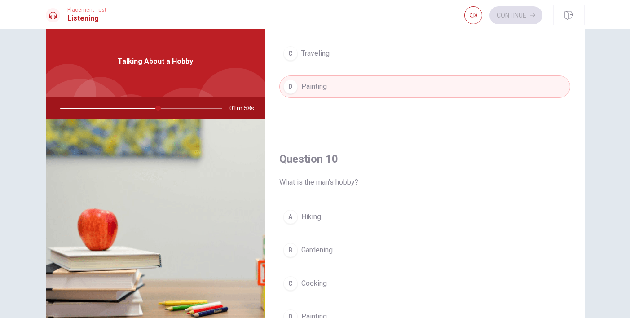
scroll to position [838, 0]
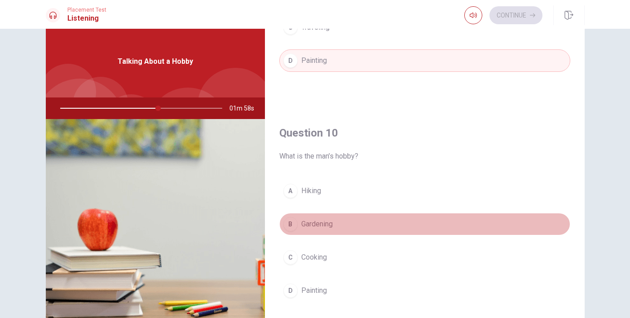
click at [326, 227] on span "Gardening" at bounding box center [316, 224] width 31 height 11
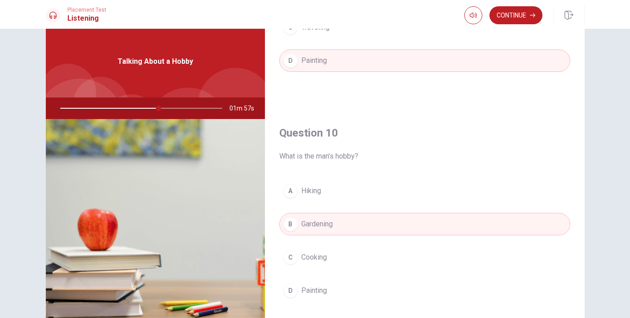
scroll to position [88, 0]
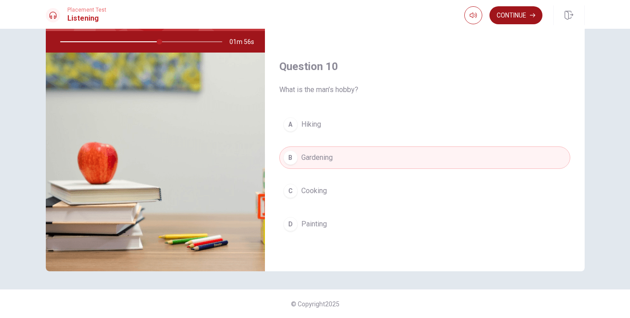
click at [512, 13] on button "Continue" at bounding box center [516, 15] width 53 height 18
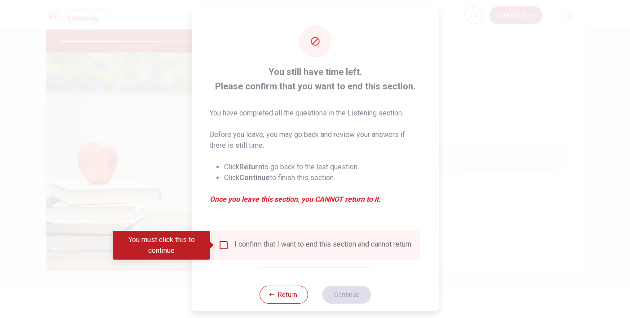
click at [222, 242] on input "You must click this to continue" at bounding box center [223, 245] width 11 height 11
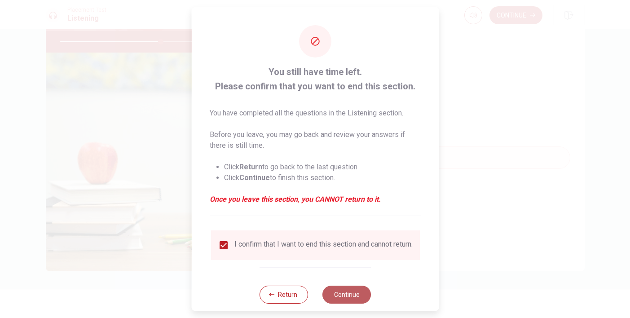
click at [339, 297] on button "Continue" at bounding box center [347, 295] width 49 height 18
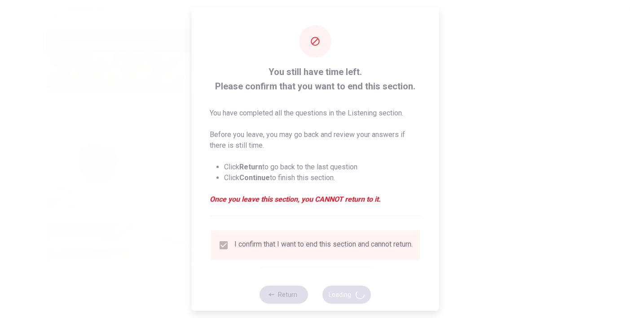
type input "63"
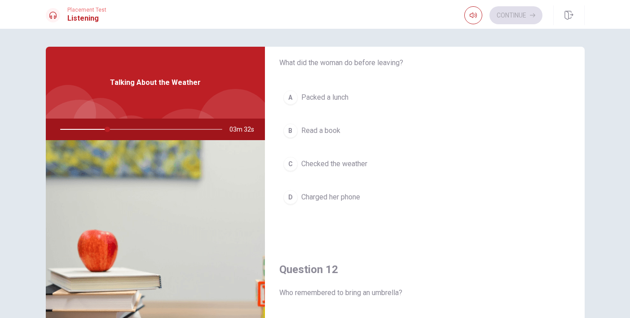
scroll to position [0, 0]
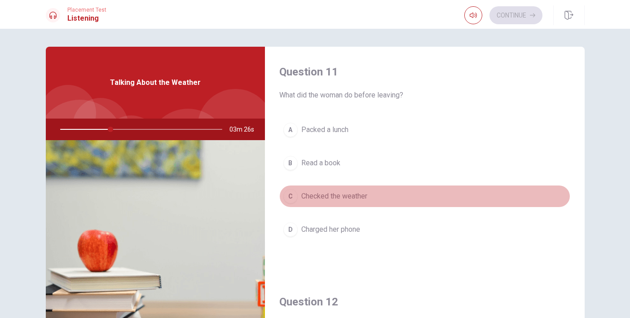
click at [355, 202] on button "C Checked the weather" at bounding box center [424, 196] width 291 height 22
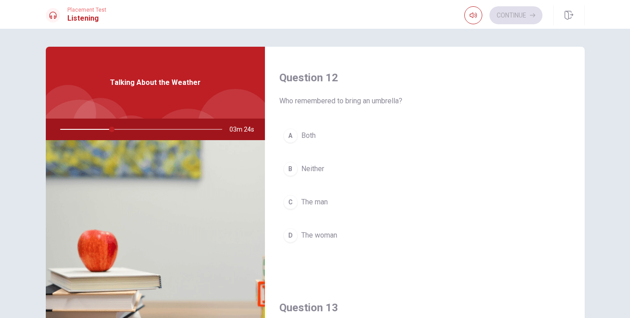
scroll to position [220, 0]
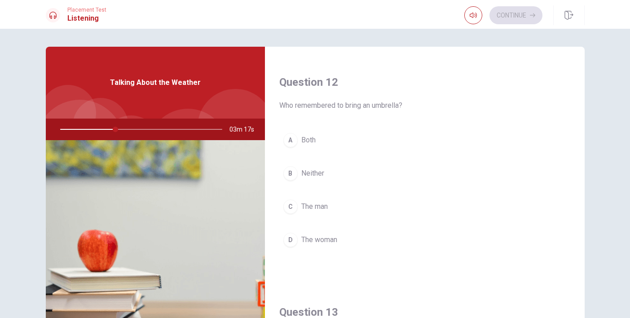
click at [309, 142] on span "Both" at bounding box center [308, 140] width 14 height 11
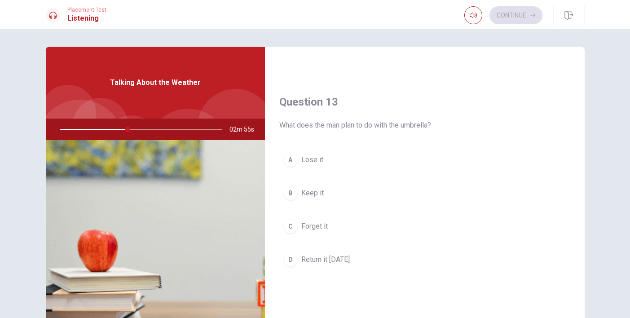
scroll to position [431, 0]
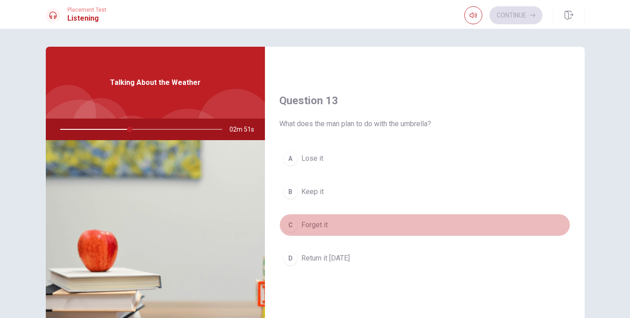
click at [318, 232] on button "C Forget it" at bounding box center [424, 225] width 291 height 22
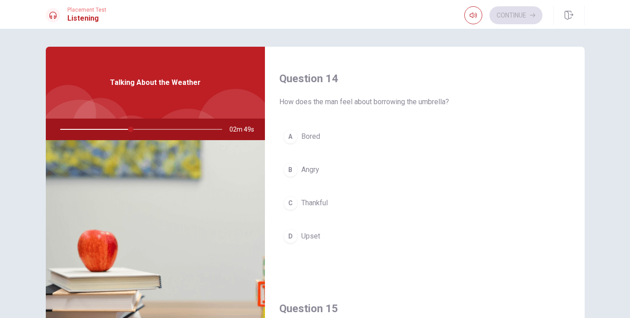
scroll to position [708, 0]
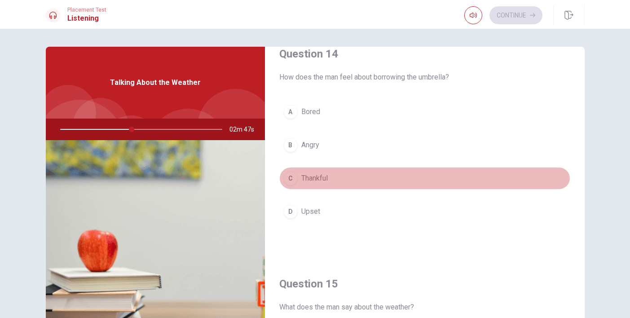
click at [316, 181] on span "Thankful" at bounding box center [314, 178] width 27 height 11
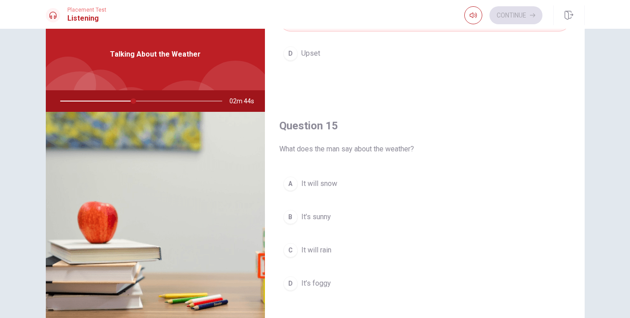
scroll to position [30, 0]
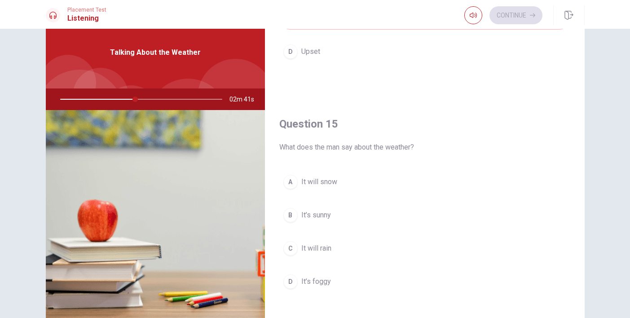
click at [325, 246] on span "It will rain" at bounding box center [316, 248] width 30 height 11
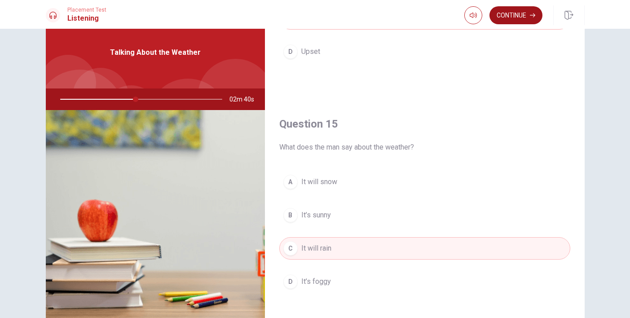
click at [513, 18] on button "Continue" at bounding box center [516, 15] width 53 height 18
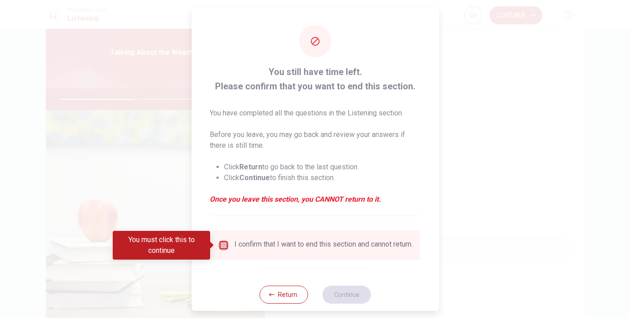
click at [222, 247] on input "You must click this to continue" at bounding box center [223, 245] width 11 height 11
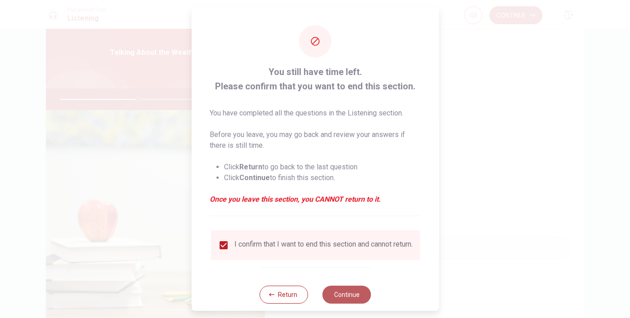
click at [347, 297] on button "Continue" at bounding box center [347, 295] width 49 height 18
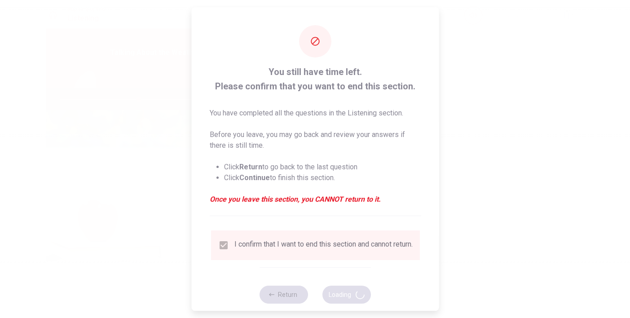
type input "49"
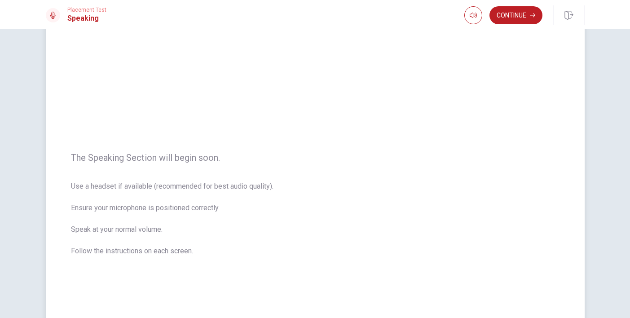
scroll to position [31, 0]
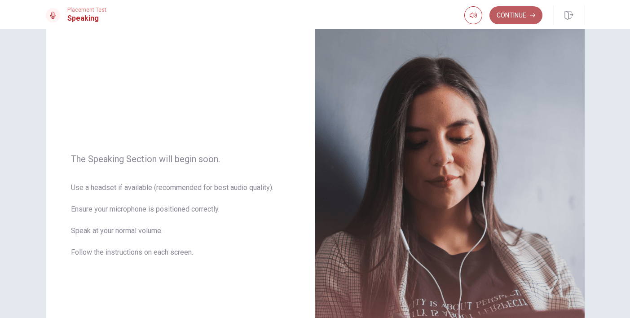
click at [526, 21] on button "Continue" at bounding box center [516, 15] width 53 height 18
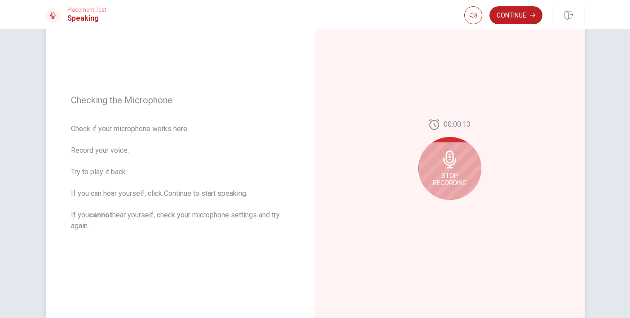
scroll to position [84, 0]
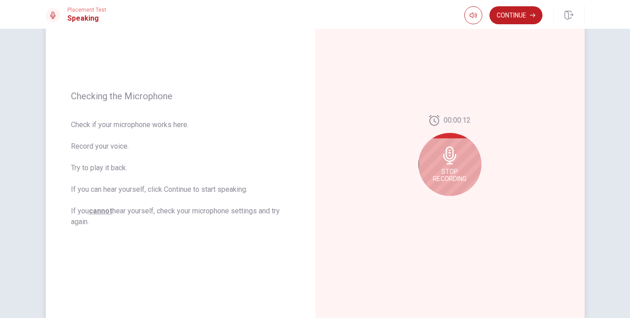
click at [431, 166] on div "Stop Recording" at bounding box center [450, 164] width 63 height 63
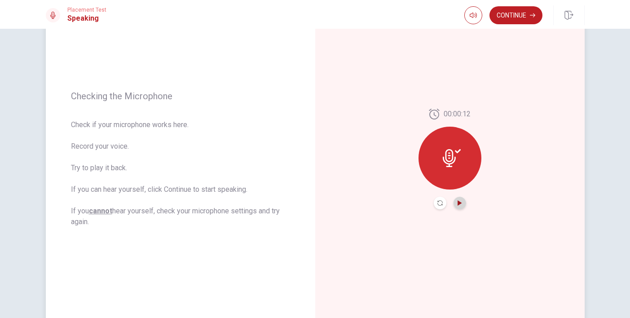
click at [460, 204] on icon "Play Audio" at bounding box center [460, 202] width 4 height 5
click at [438, 154] on div at bounding box center [450, 158] width 63 height 63
click at [456, 159] on icon at bounding box center [452, 158] width 18 height 18
click at [456, 203] on button "Play Audio" at bounding box center [460, 203] width 13 height 13
click at [511, 20] on button "Continue" at bounding box center [516, 15] width 53 height 18
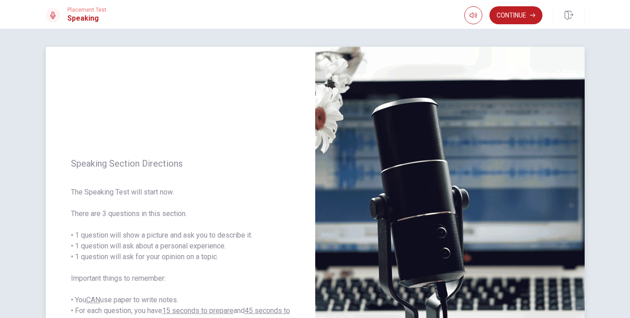
scroll to position [167, 0]
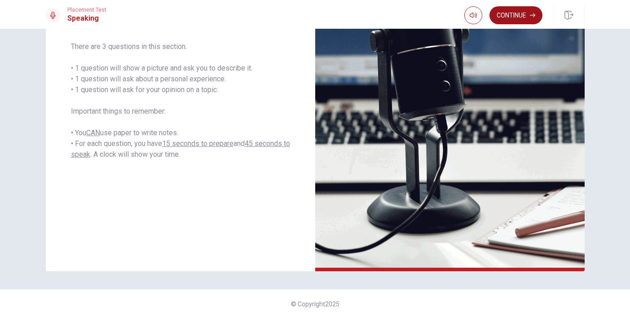
click at [529, 12] on button "Continue" at bounding box center [516, 15] width 53 height 18
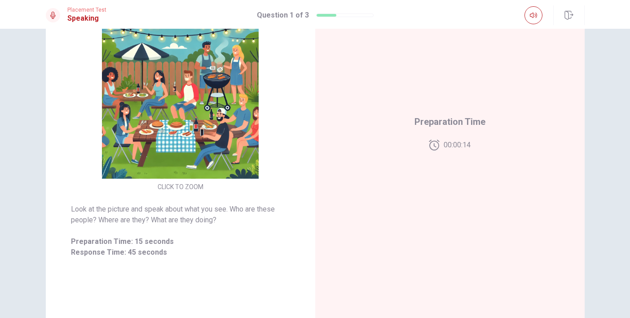
scroll to position [109, 0]
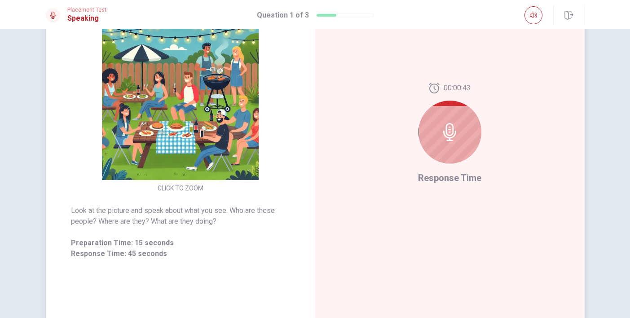
click at [473, 142] on div at bounding box center [450, 132] width 63 height 63
click at [457, 137] on icon at bounding box center [450, 132] width 18 height 18
click at [451, 133] on icon at bounding box center [450, 132] width 18 height 18
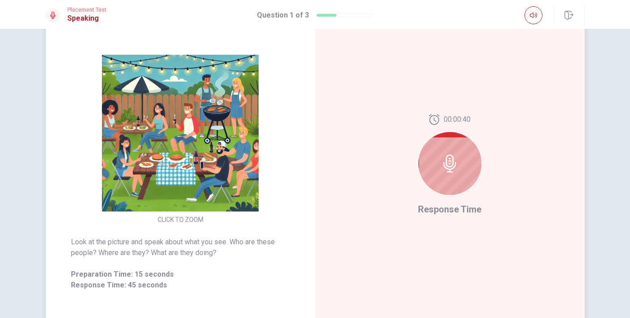
scroll to position [75, 0]
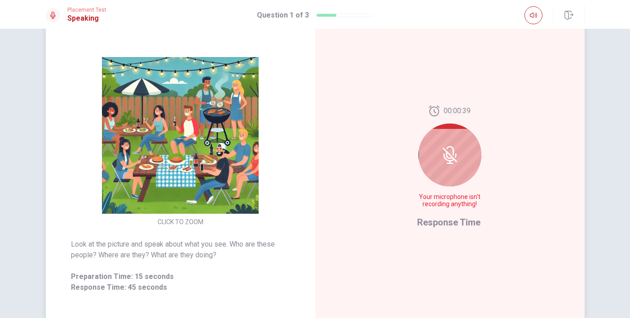
click at [453, 155] on icon at bounding box center [450, 150] width 8 height 9
click at [451, 157] on icon at bounding box center [449, 155] width 7 height 8
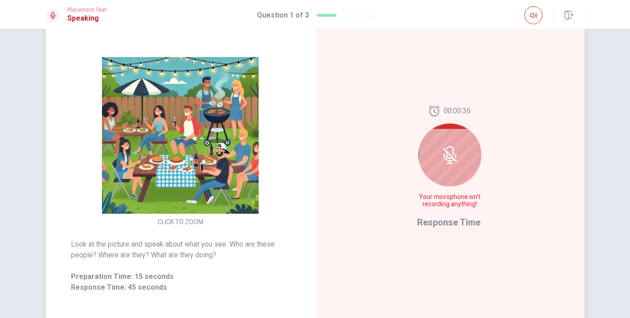
click at [451, 157] on icon at bounding box center [449, 155] width 7 height 8
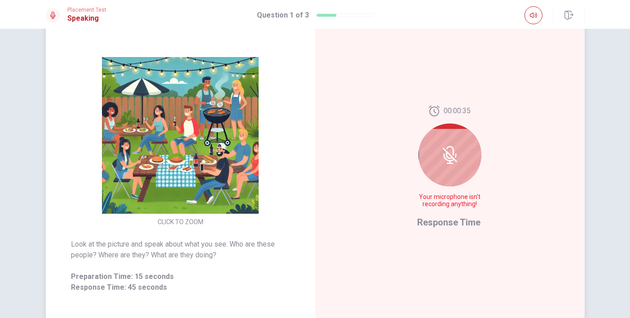
click at [451, 157] on icon at bounding box center [449, 155] width 7 height 8
click at [448, 225] on span "Response Time" at bounding box center [448, 222] width 63 height 11
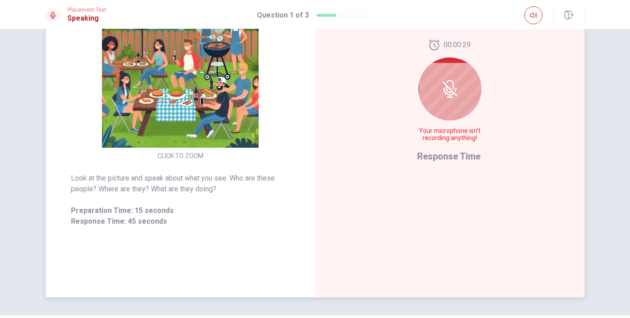
scroll to position [137, 0]
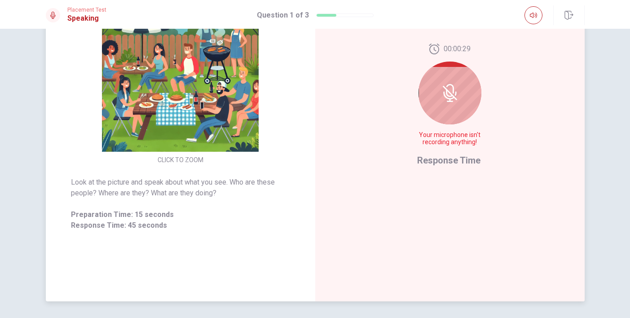
click at [456, 103] on div at bounding box center [450, 93] width 63 height 63
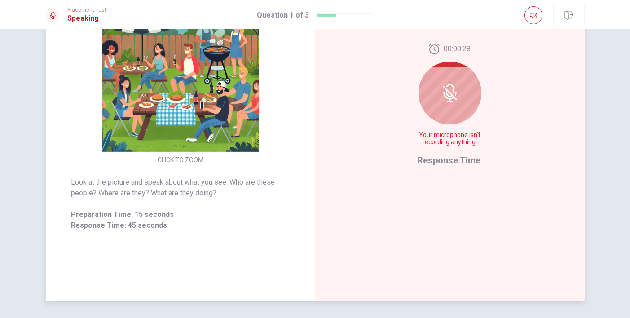
click at [456, 103] on div at bounding box center [450, 93] width 63 height 63
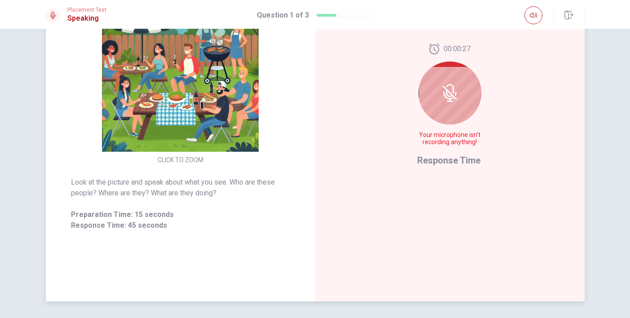
click at [456, 103] on div at bounding box center [450, 93] width 63 height 63
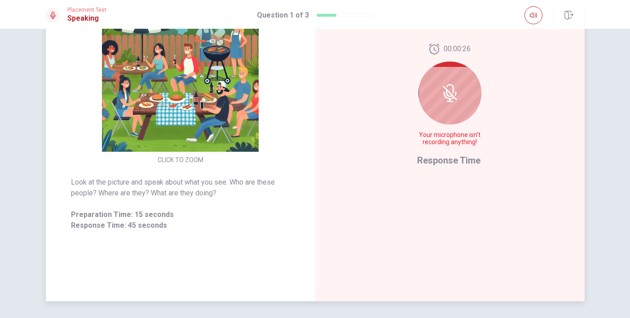
click at [456, 103] on div at bounding box center [450, 93] width 63 height 63
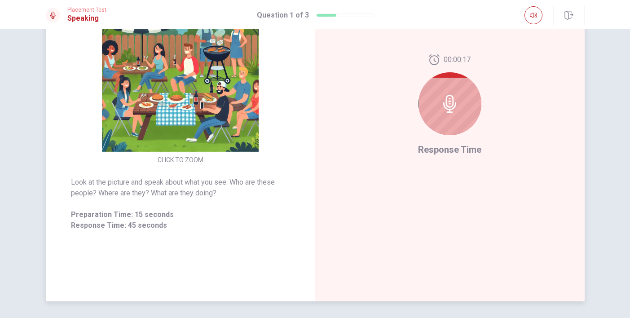
drag, startPoint x: 456, startPoint y: 103, endPoint x: 437, endPoint y: 178, distance: 77.9
click at [437, 177] on div "00:00:17 Response Time" at bounding box center [450, 106] width 270 height 392
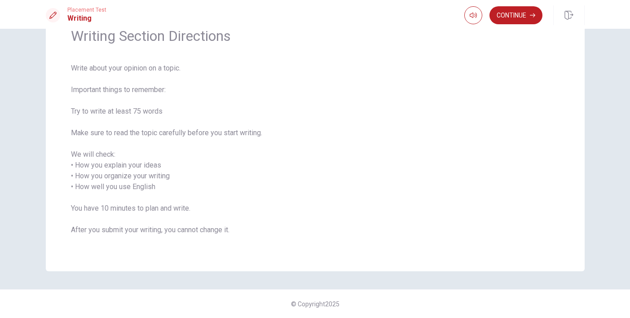
scroll to position [0, 0]
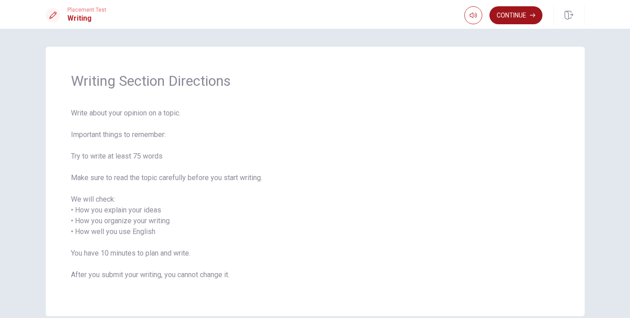
click at [532, 18] on icon "button" at bounding box center [532, 15] width 5 height 5
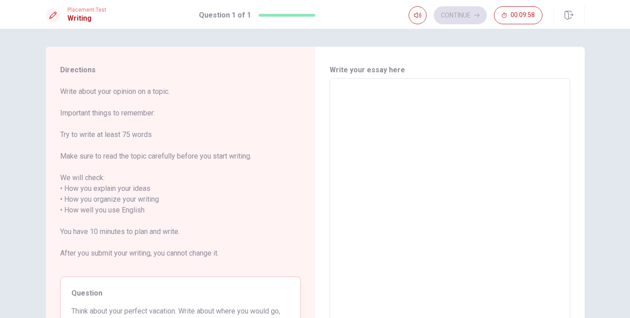
click at [402, 106] on textarea at bounding box center [450, 210] width 228 height 249
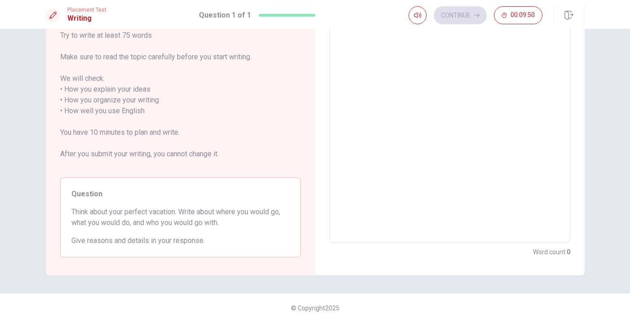
scroll to position [103, 0]
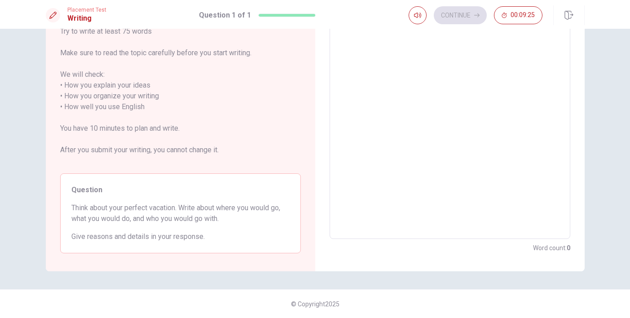
click at [202, 232] on span "Give reasons and details in your response." at bounding box center [180, 236] width 218 height 11
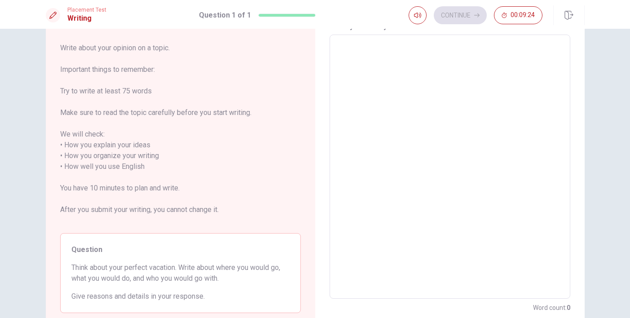
scroll to position [0, 0]
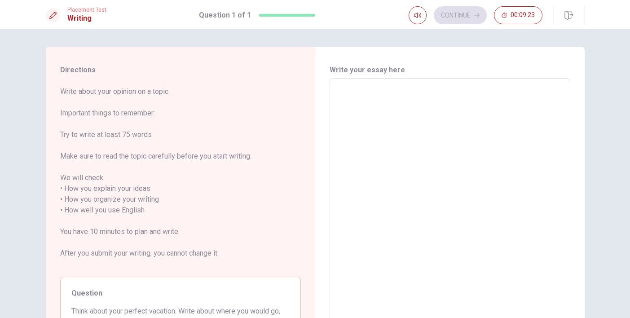
click at [398, 125] on textarea at bounding box center [450, 210] width 228 height 249
type textarea "M"
type textarea "x"
type textarea "My"
type textarea "x"
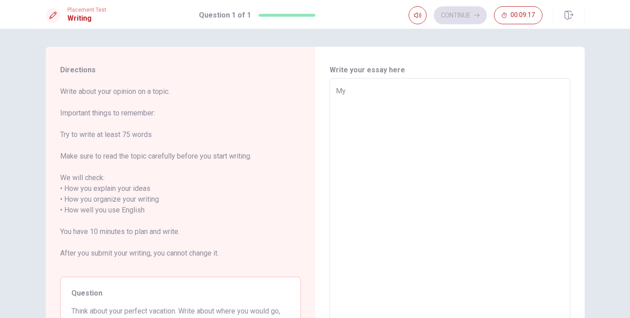
type textarea "My"
type textarea "x"
type textarea "My p"
type textarea "x"
type textarea "My pe"
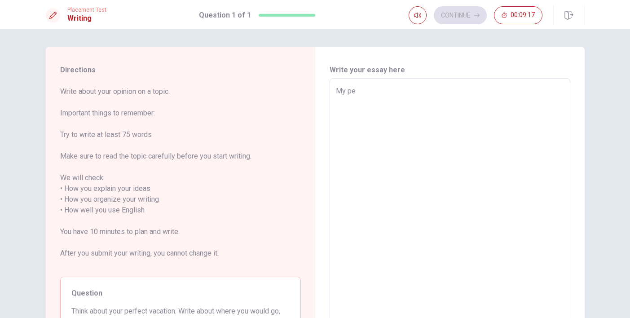
type textarea "x"
type textarea "My pẻ"
type textarea "x"
type textarea "My per"
type textarea "x"
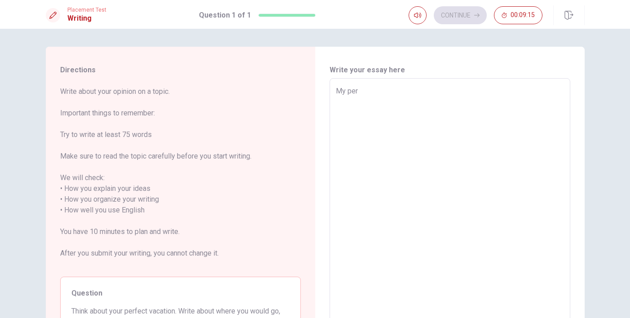
type textarea "My perf"
type textarea "x"
type textarea "My perfe"
type textarea "x"
type textarea "My perfec"
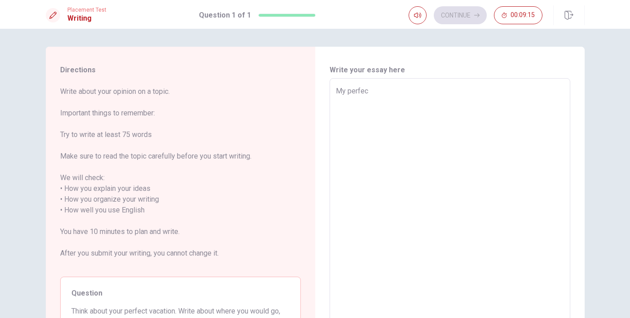
type textarea "x"
type textarea "My perfect"
type textarea "x"
type textarea "My perfect"
type textarea "x"
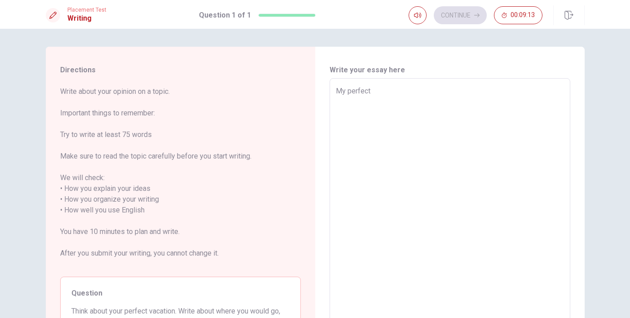
type textarea "My perfect v"
type textarea "x"
type textarea "My perfect va"
type textarea "x"
type textarea "My perfect vac"
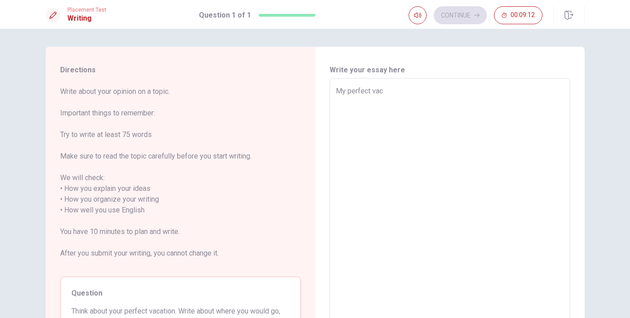
type textarea "x"
type textarea "My perfect vâc"
type textarea "x"
type textarea "My perfect vâct"
type textarea "x"
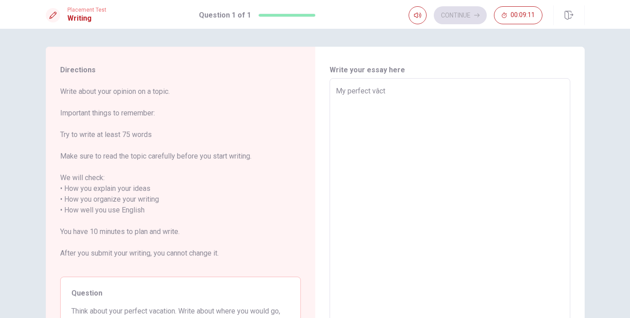
type textarea "My perfect vâcti"
type textarea "x"
type textarea "My perfect vâctio"
type textarea "x"
type textarea "My perfect vâction"
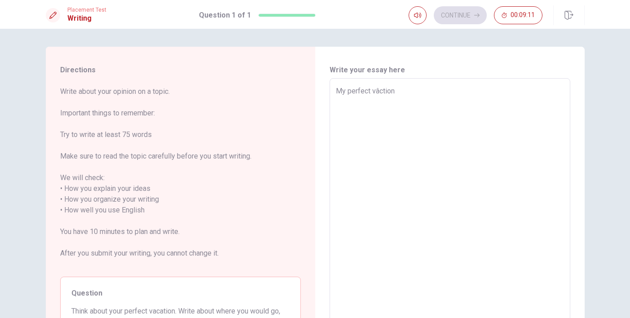
type textarea "x"
type textarea "My perfect vâctio"
type textarea "x"
type textarea "My perfect vâcti"
type textarea "x"
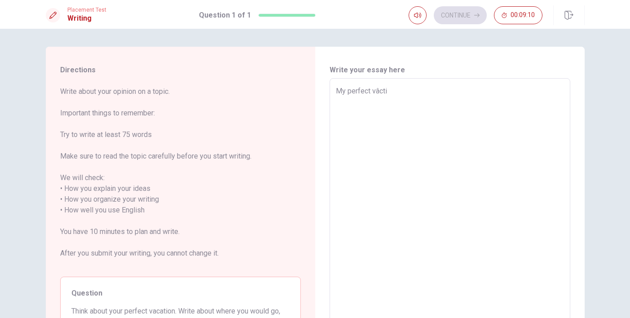
type textarea "My perfect vâct"
type textarea "x"
type textarea "My perfect vâc"
type textarea "x"
type textarea "My perfect [PERSON_NAME]"
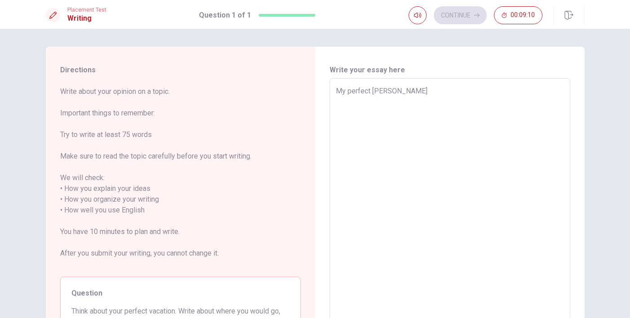
type textarea "x"
type textarea "My perfect vâc"
type textarea "x"
type textarea "My perfect vâ"
type textarea "x"
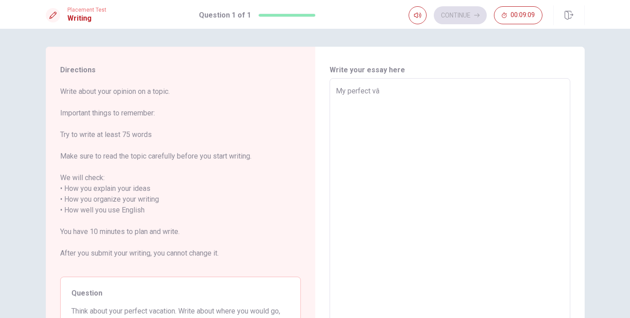
type textarea "My perfect v"
type textarea "x"
type textarea "My perfect va"
type textarea "x"
type textarea "My perfect vac"
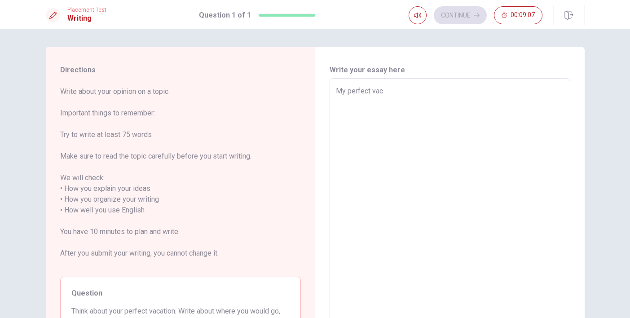
type textarea "x"
type textarea "My perfect vaco"
type textarea "x"
type textarea "My perfect vac"
type textarea "x"
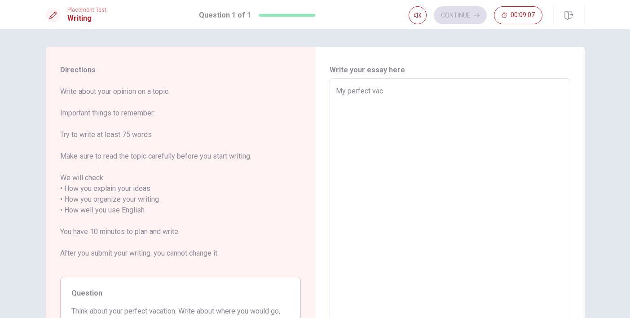
type textarea "My perfect [PERSON_NAME]"
type textarea "x"
type textarea "My perfect vacat"
type textarea "x"
type textarea "My perfect vacati"
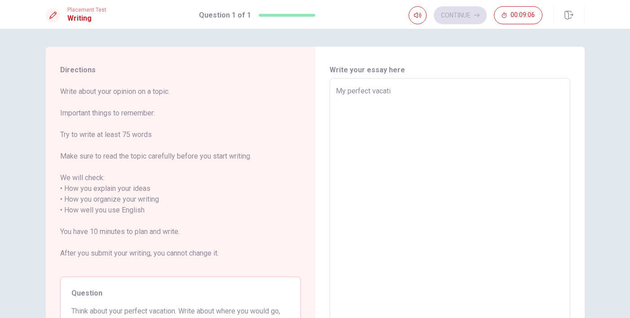
type textarea "x"
type textarea "My perfect vacatio"
type textarea "x"
type textarea "My perfect vacation"
type textarea "x"
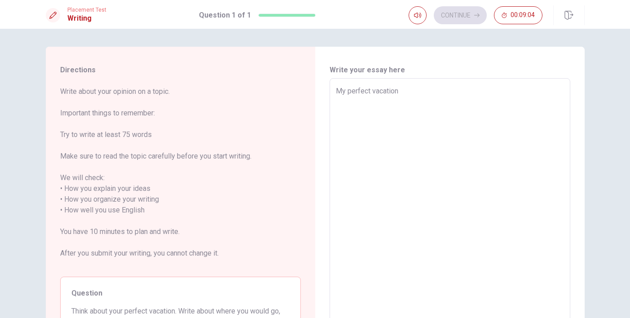
type textarea "My perfect vacation"
type textarea "x"
type textarea "My perfect vacation i"
type textarea "x"
type textarea "My perfect vacation í"
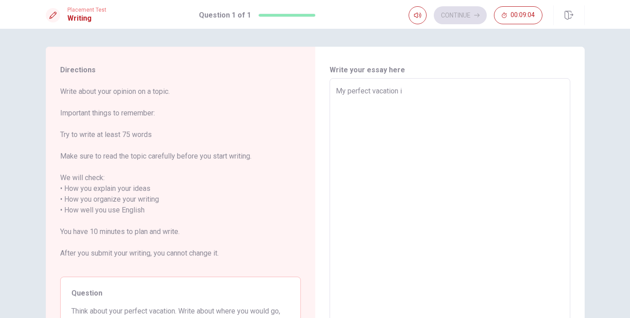
type textarea "x"
type textarea "My perfect vacation is"
type textarea "x"
type textarea "My perfect vacation is"
type textarea "x"
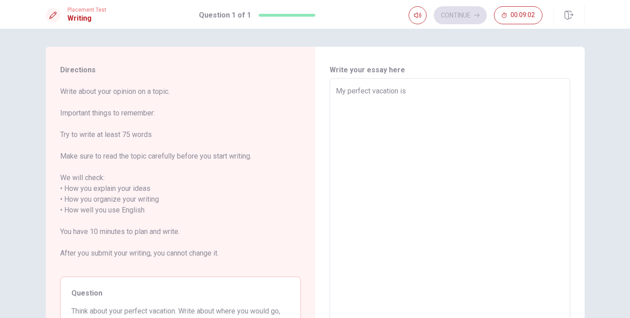
type textarea "My perfect vacation is g"
type textarea "x"
type textarea "My perfect vacation is go"
type textarea "x"
type textarea "My perfect vacation is go"
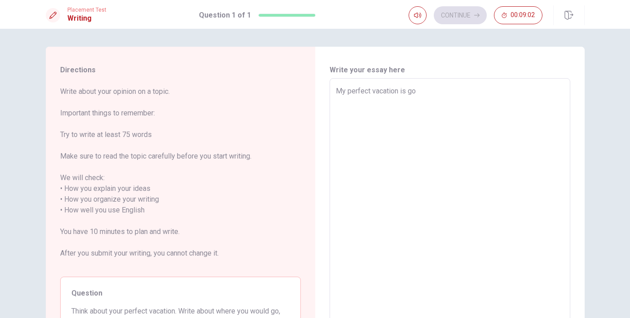
type textarea "x"
type textarea "My perfect vacation is go t"
type textarea "x"
type textarea "My perfect vacation is go to"
type textarea "x"
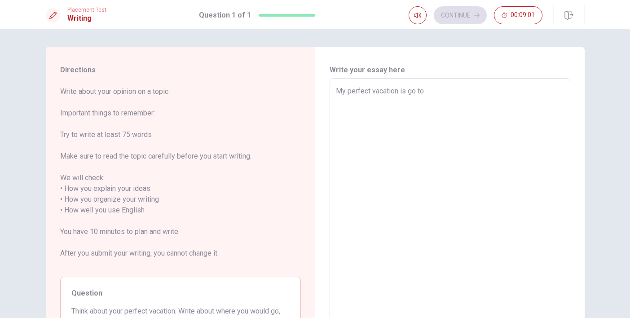
type textarea "My perfect vacation is go to"
type textarea "x"
type textarea "My perfect vacation is go to H"
type textarea "x"
type textarea "My perfect vacation is go to Ha"
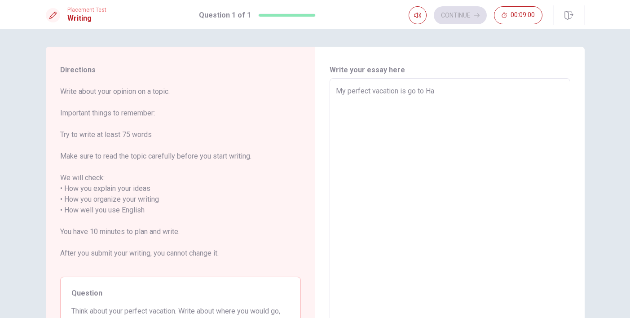
type textarea "x"
type textarea "My perfect vacation is go to Hă"
type textarea "x"
type textarea "My perfect vacation is go to Haw"
type textarea "x"
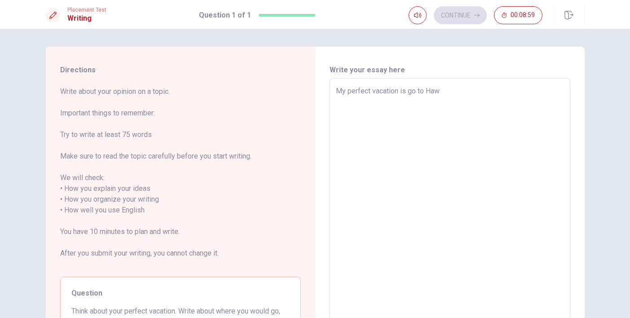
type textarea "My perfect vacation is go to [GEOGRAPHIC_DATA]"
type textarea "x"
type textarea "My perfect vacation is go to [GEOGRAPHIC_DATA]"
type textarea "x"
type textarea "My perfect vacation is go to [US_STATE]"
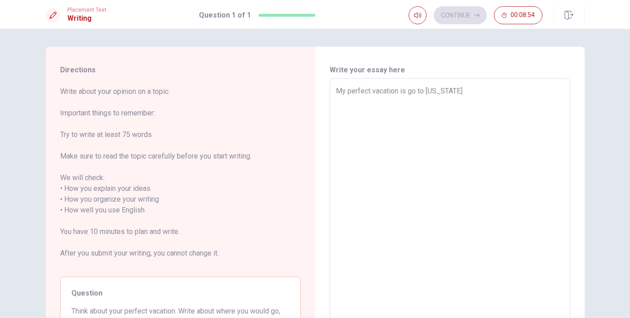
type textarea "x"
type textarea "My perfect vacation is go to [US_STATE]"
type textarea "x"
type textarea "My perfect vacation is go to [US_STATE] ư"
type textarea "x"
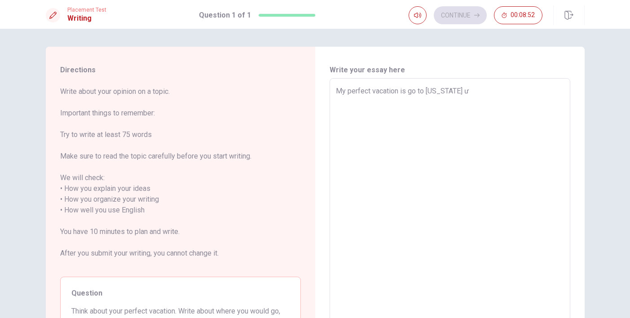
type textarea "My perfect vacation is go to [US_STATE] w"
type textarea "x"
type textarea "My perfect vacation is go to [US_STATE] wi"
type textarea "x"
type textarea "My perfect vacation is go to [US_STATE] wit"
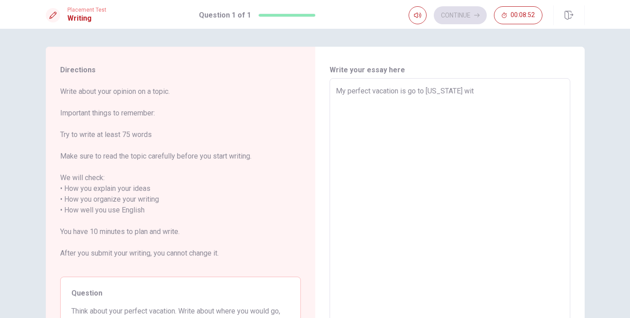
type textarea "x"
type textarea "My perfect vacation is go to [US_STATE] with"
type textarea "x"
type textarea "My perfect vacation is go to [US_STATE] with"
type textarea "x"
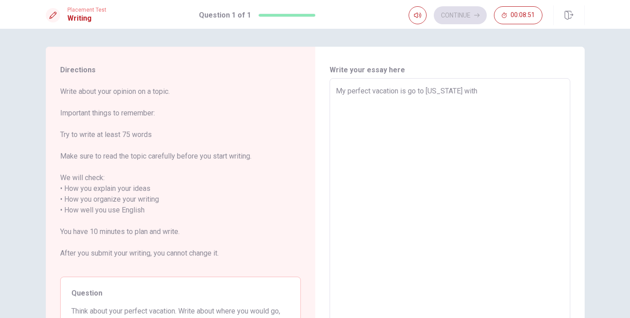
type textarea "My perfect vacation is go to [US_STATE] with m"
type textarea "x"
type textarea "My perfect vacation is go to [US_STATE] with my"
type textarea "x"
type textarea "My perfect vacation is go to [US_STATE] with my"
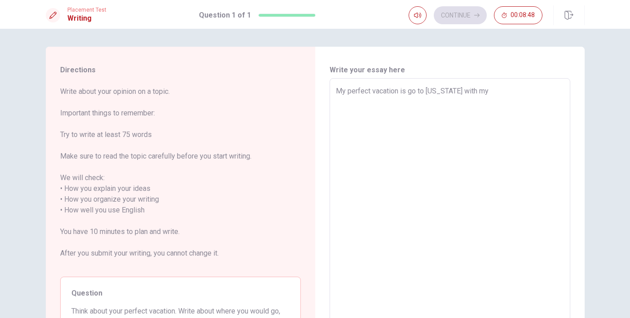
type textarea "x"
type textarea "My perfect vacation is go to [US_STATE] with my g"
type textarea "x"
type textarea "My perfect vacation is go to [US_STATE] with my gr"
type textarea "x"
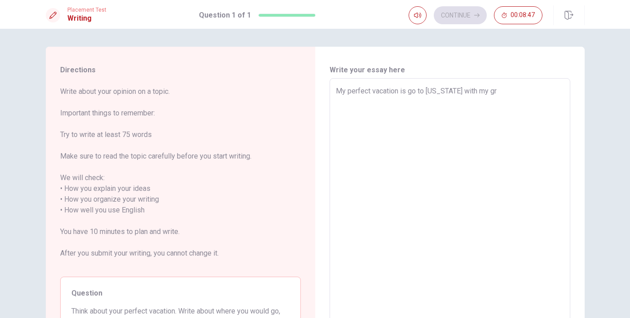
type textarea "My perfect vacation is go to [US_STATE] with my gro"
type textarea "x"
type textarea "My perfect vacation is go to [US_STATE] with my grou"
type textarea "x"
type textarea "My perfect vacation is go to [US_STATE] with my group"
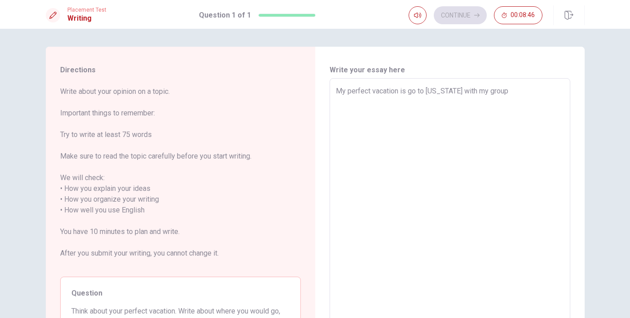
type textarea "x"
type textarea "My perfect vacation is go to [US_STATE] with my group"
type textarea "x"
type textarea "My perfect vacation is go to [US_STATE] with my group f"
type textarea "x"
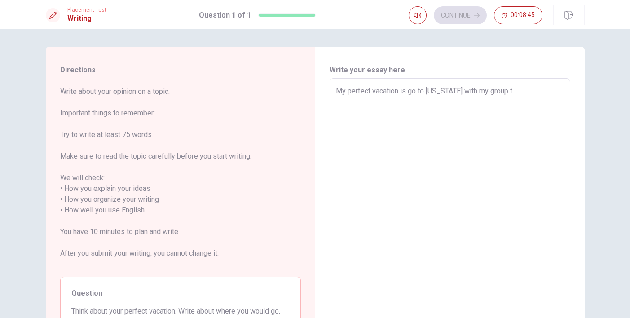
type textarea "My perfect vacation is go to [US_STATE] with my group fi"
type textarea "x"
type textarea "My perfect vacation is go to [US_STATE] with my group fir"
type textarea "x"
type textarea "My perfect vacation is go to [US_STATE] with my group fire"
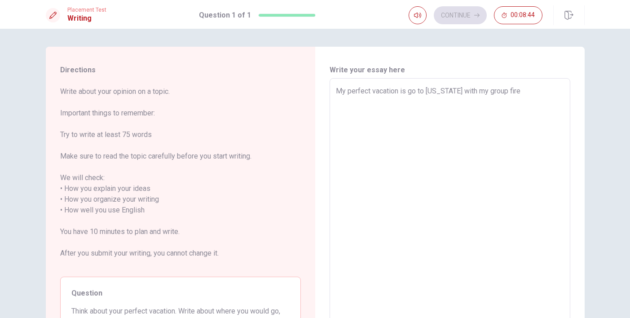
type textarea "x"
type textarea "My perfect vacation is go to [US_STATE] with my group firen"
type textarea "x"
type textarea "My perfect vacation is go to [US_STATE] with my group firend"
type textarea "x"
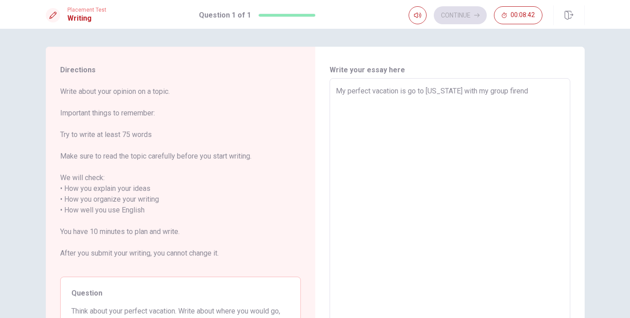
type textarea "My perfect vacation is go to [US_STATE] with my group firend"
type textarea "x"
type textarea "My perfect vacation is go to [US_STATE] with my group firend"
type textarea "x"
type textarea "My perfect vacation is go to [US_STATE] with my group firend,"
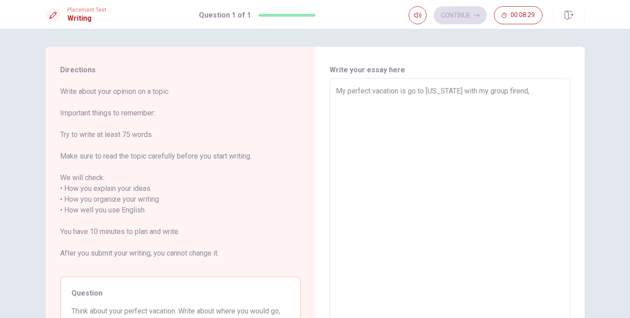
type textarea "x"
type textarea "My perfect vacation is go to [US_STATE] with my group firend,"
type textarea "x"
type textarea "My perfect vacation is go to [US_STATE] with my group firend, i"
type textarea "x"
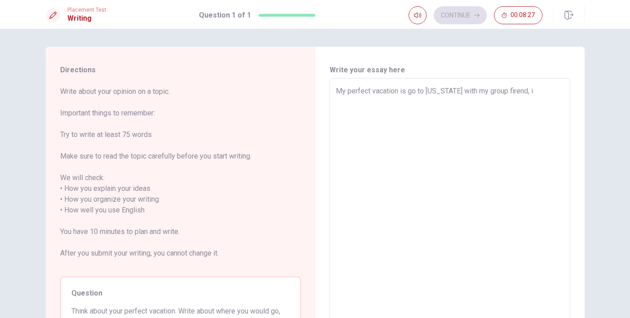
type textarea "My perfect vacation is go to [US_STATE] with my group firend, ì"
type textarea "x"
type textarea "My perfect vacation is go to [US_STATE] with my group firend, if"
type textarea "x"
type textarea "My perfect vacation is go to [US_STATE] with my group firend, if"
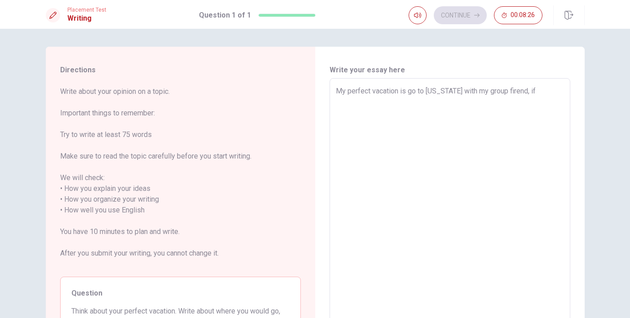
type textarea "x"
type textarea "My perfect vacation is go to [US_STATE] with my group firend, if i"
type textarea "x"
type textarea "My perfect vacation is go to [US_STATE] with my group firend, if i"
type textarea "x"
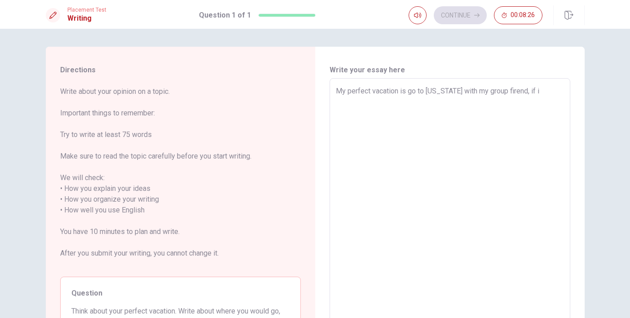
type textarea "My perfect vacation is go to [US_STATE] with my group firend, if i g"
type textarea "x"
type textarea "My perfect vacation is go to [US_STATE] with my group firend, if i go"
type textarea "x"
type textarea "My perfect vacation is go to [US_STATE] with my group firend, if i go"
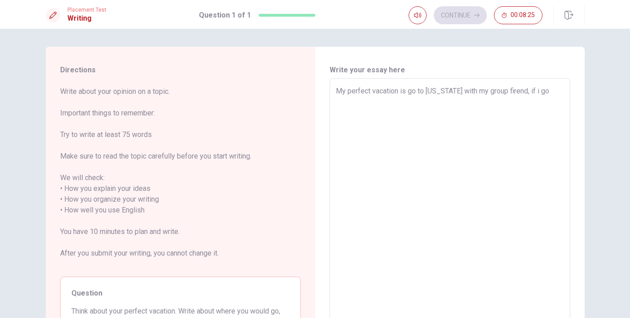
type textarea "x"
type textarea "My perfect vacation is go to [US_STATE] with my group firend, if i go t"
type textarea "x"
type textarea "My perfect vacation is go to [US_STATE] with my group firend, if i go to"
type textarea "x"
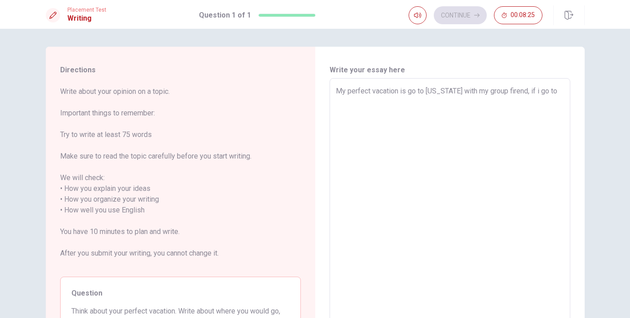
type textarea "My perfect vacation is go to [US_STATE] with my group firend, if i go to"
type textarea "x"
type textarea "My perfect vacation is go to [US_STATE] with my group firend, if i go to ư"
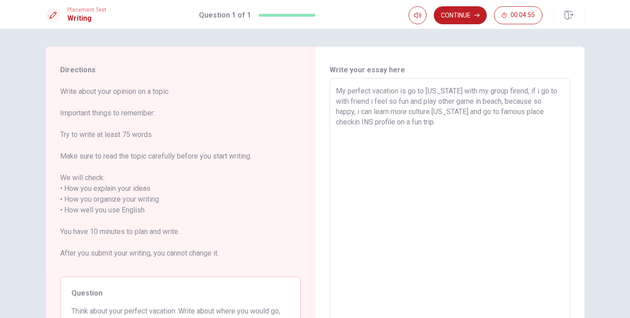
click at [336, 122] on textarea "My perfect vacation is go to [US_STATE] with my group firend, if i go to with f…" at bounding box center [450, 210] width 228 height 249
click at [403, 121] on textarea "My perfect vacation is go to [US_STATE] with my group firend, if i go to with f…" at bounding box center [450, 210] width 228 height 249
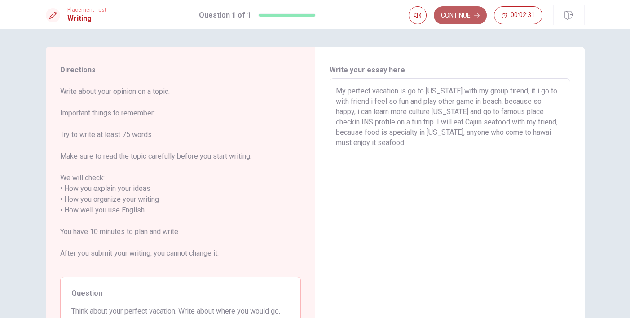
click at [470, 12] on button "Continue" at bounding box center [460, 15] width 53 height 18
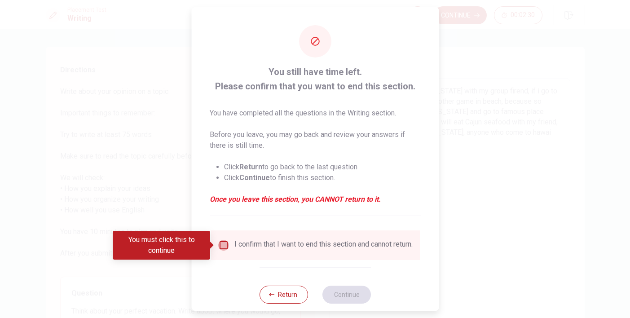
click at [224, 243] on input "You must click this to continue" at bounding box center [223, 245] width 11 height 11
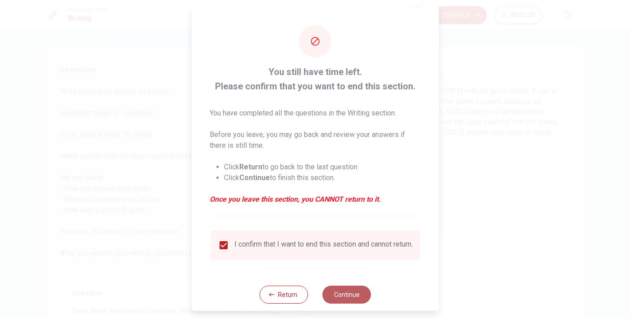
click at [332, 295] on button "Continue" at bounding box center [347, 295] width 49 height 18
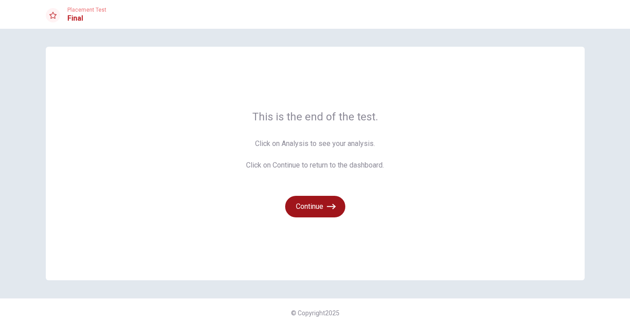
click at [325, 211] on button "Continue" at bounding box center [315, 207] width 60 height 22
